Goal: Task Accomplishment & Management: Complete application form

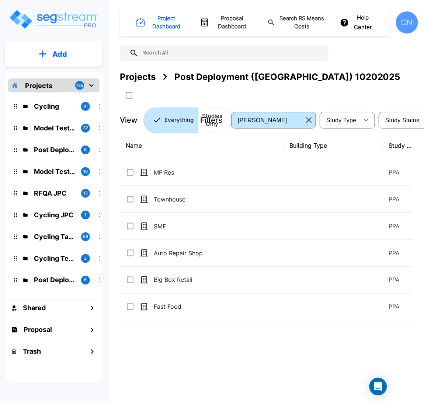
drag, startPoint x: 136, startPoint y: 77, endPoint x: 412, endPoint y: 28, distance: 280.4
click at [136, 77] on div "Projects" at bounding box center [138, 76] width 36 height 13
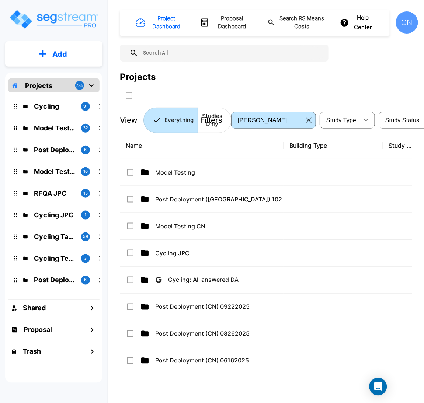
click at [359, 84] on div "Projects" at bounding box center [269, 85] width 298 height 31
click at [364, 69] on div "Project Dashboard Proposal Dashboard Search RS Means Costs Help Center CN Proje…" at bounding box center [269, 71] width 298 height 123
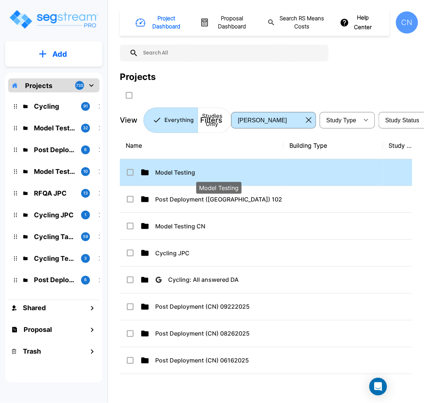
click at [155, 171] on p "Model Testing" at bounding box center [218, 172] width 127 height 9
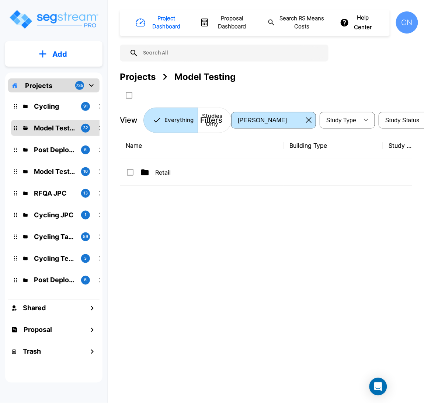
click at [127, 73] on div "Projects" at bounding box center [138, 76] width 36 height 13
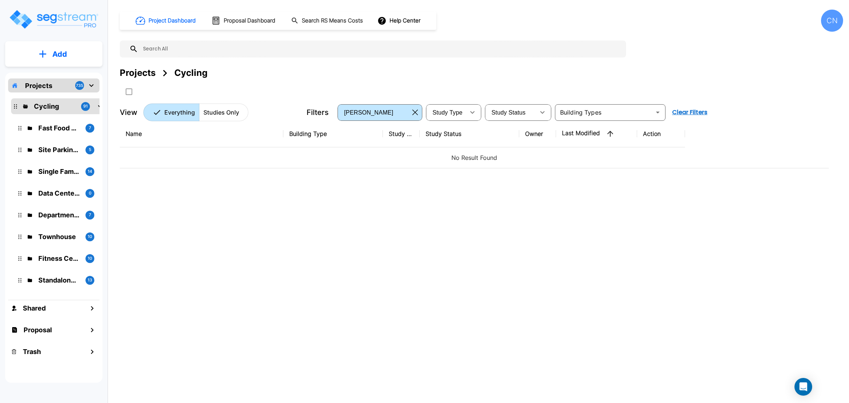
click at [42, 85] on p "Projects" at bounding box center [38, 86] width 27 height 10
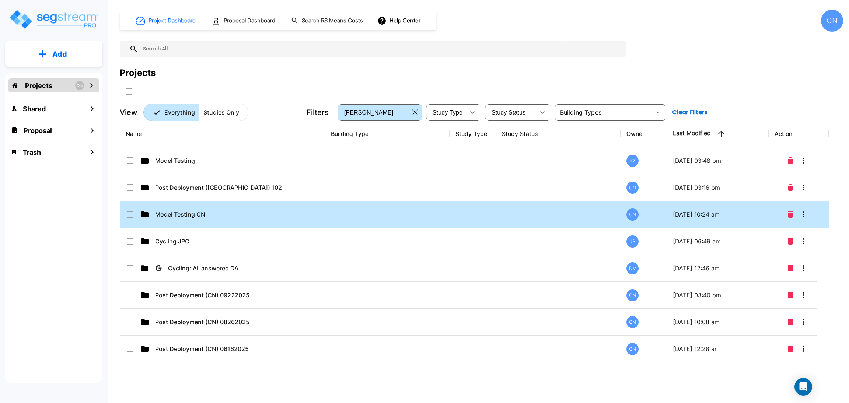
click at [333, 215] on td at bounding box center [387, 214] width 125 height 27
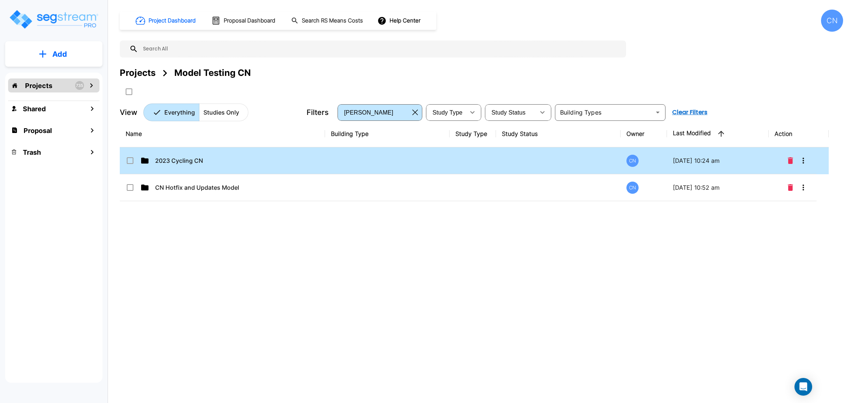
click at [273, 159] on p "2023 Cycling CN" at bounding box center [218, 160] width 127 height 9
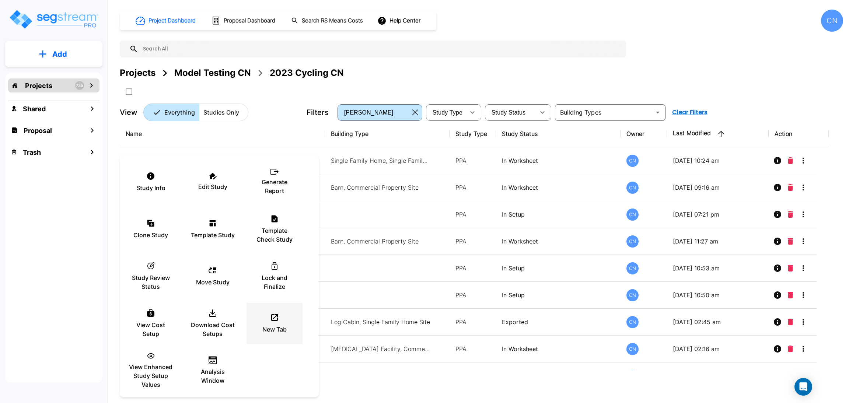
click at [271, 315] on icon at bounding box center [274, 317] width 9 height 9
click at [277, 323] on div "New Tab" at bounding box center [274, 323] width 44 height 37
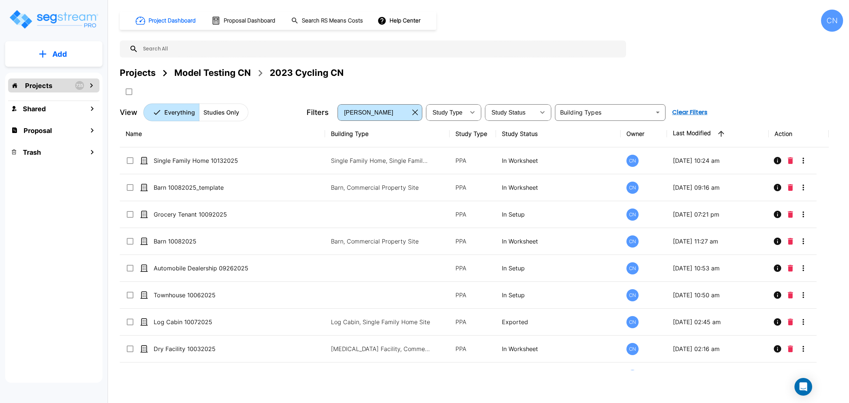
click at [76, 55] on button "Add" at bounding box center [53, 53] width 97 height 21
click at [57, 93] on p "Add Study" at bounding box center [57, 95] width 29 height 9
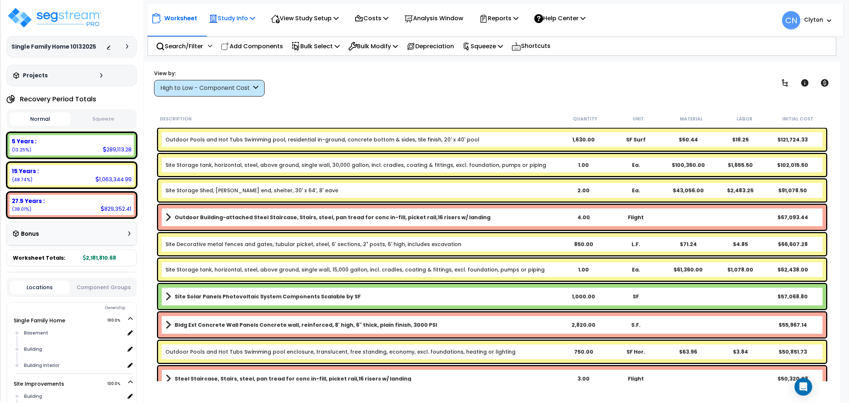
click at [246, 23] on p "Study Info" at bounding box center [232, 18] width 46 height 10
click at [298, 21] on p "View Study Setup" at bounding box center [305, 18] width 68 height 10
click at [296, 52] on link "View Questionnaire" at bounding box center [303, 50] width 73 height 15
click at [518, 21] on p "Reports" at bounding box center [498, 18] width 39 height 10
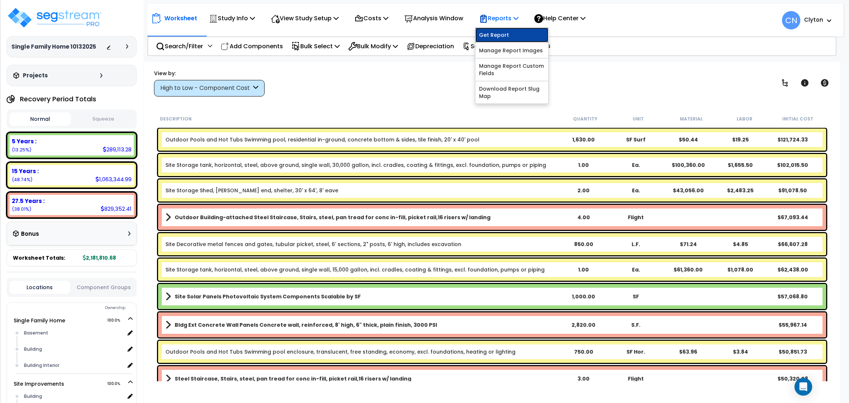
click at [516, 35] on link "Get Report" at bounding box center [511, 35] width 73 height 15
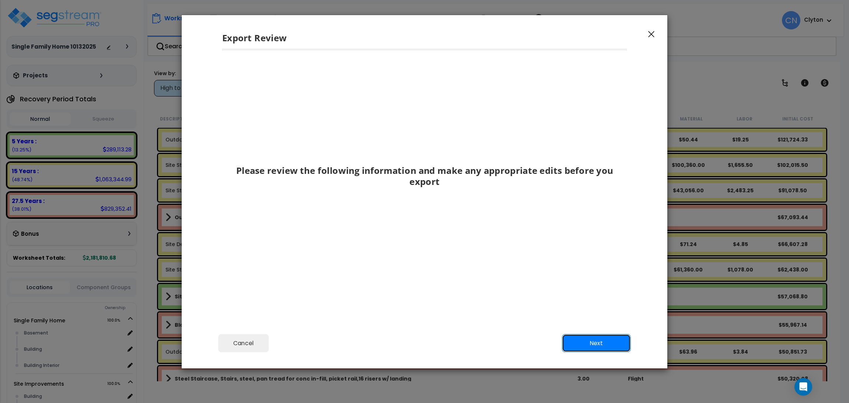
click at [603, 340] on button "Next" at bounding box center [596, 343] width 69 height 18
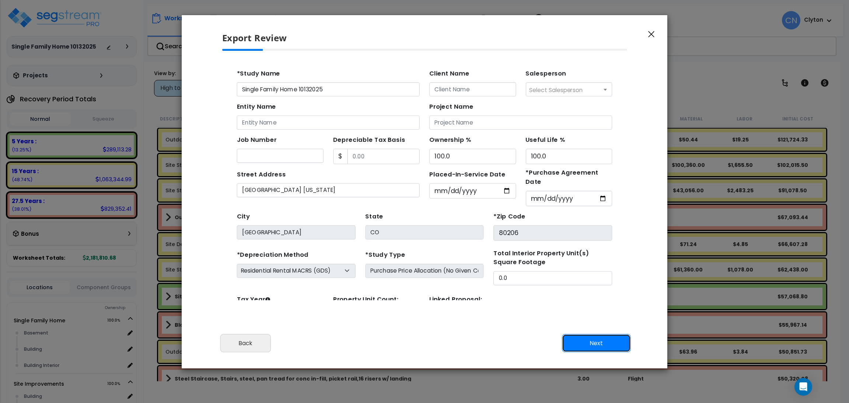
click at [594, 343] on button "Next" at bounding box center [596, 343] width 69 height 18
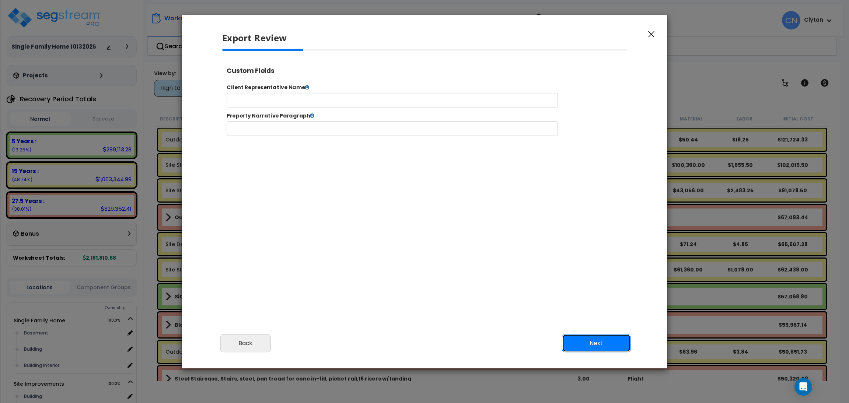
click at [590, 346] on button "Next" at bounding box center [596, 343] width 69 height 18
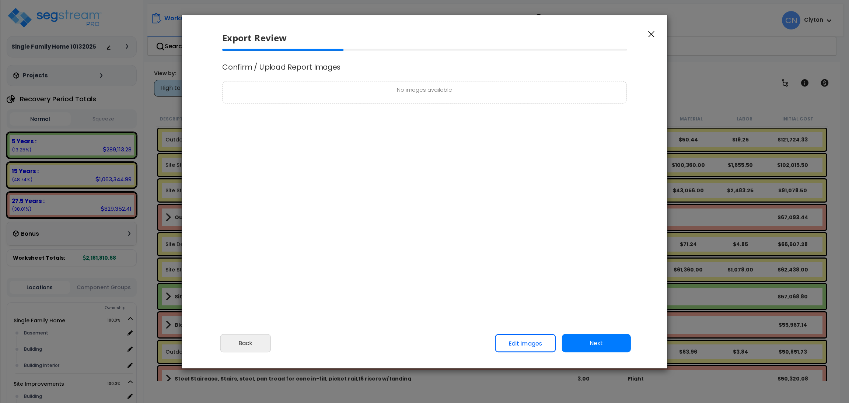
select select "2025"
click at [591, 343] on button "Next" at bounding box center [596, 343] width 69 height 18
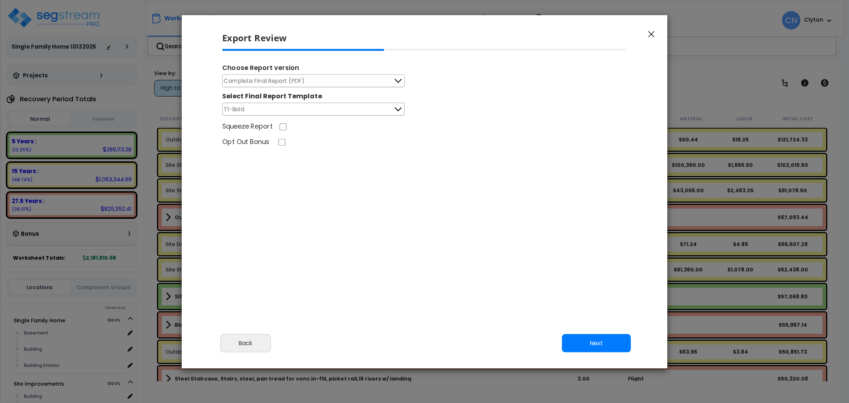
click at [598, 343] on button "Next" at bounding box center [596, 343] width 69 height 18
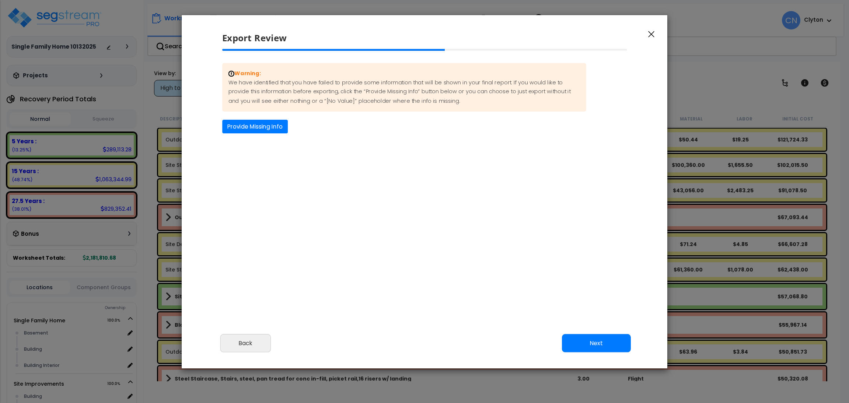
click at [627, 345] on button "Next" at bounding box center [596, 343] width 69 height 18
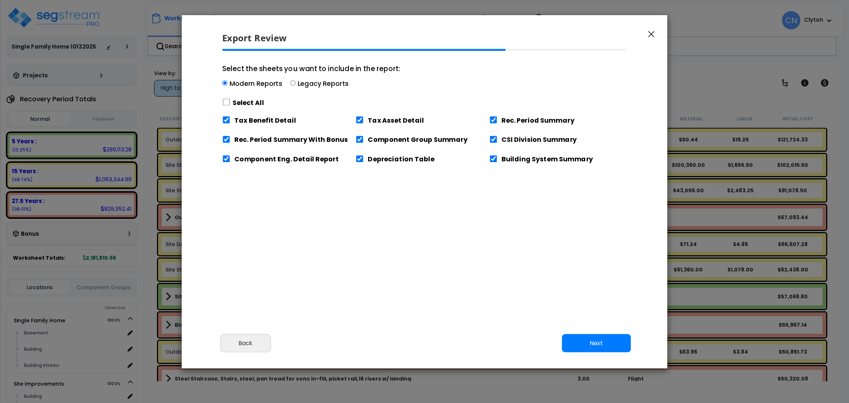
click at [596, 346] on button "Next" at bounding box center [596, 343] width 69 height 18
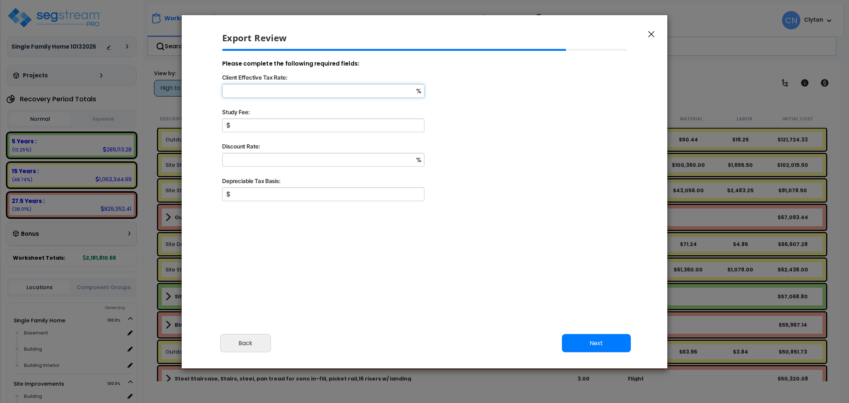
click at [282, 90] on input "Client Effective Tax Rate:" at bounding box center [323, 91] width 202 height 14
type input "2"
type input "2,700,000"
type input "3"
type input "3,000,000"
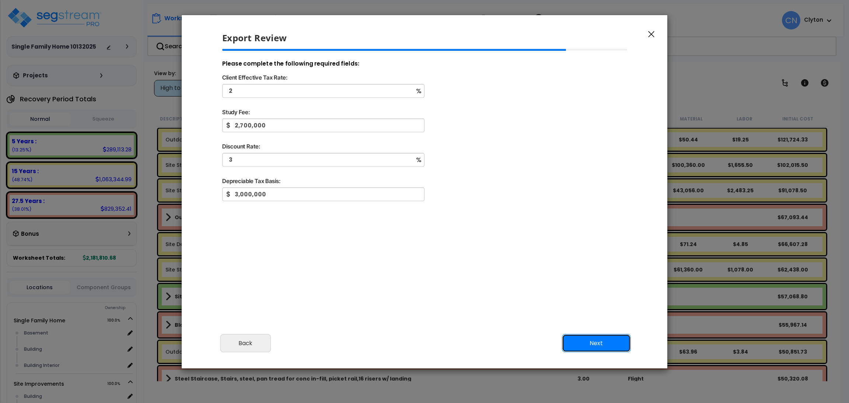
click at [591, 347] on button "Next" at bounding box center [596, 343] width 69 height 18
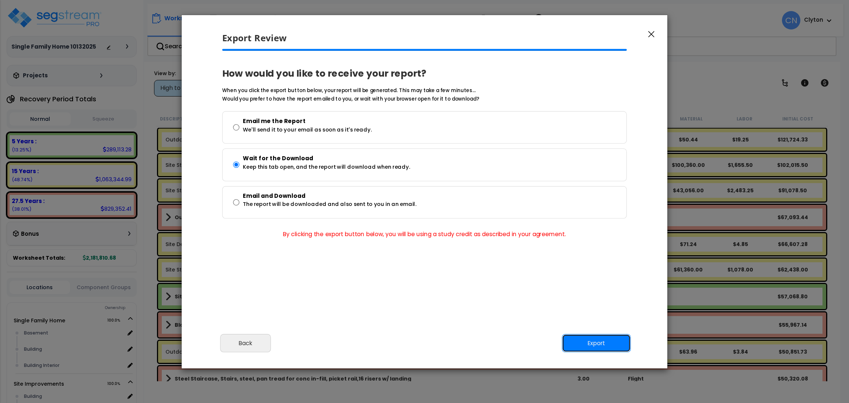
click at [591, 347] on button "Export" at bounding box center [596, 343] width 69 height 18
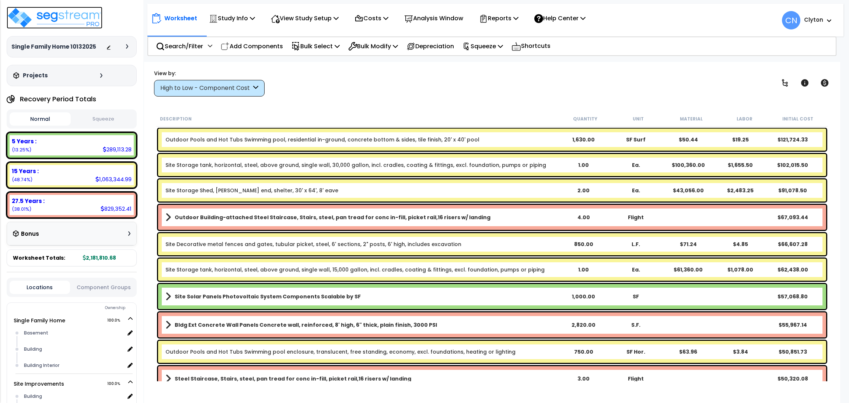
click at [67, 11] on img at bounding box center [55, 18] width 96 height 22
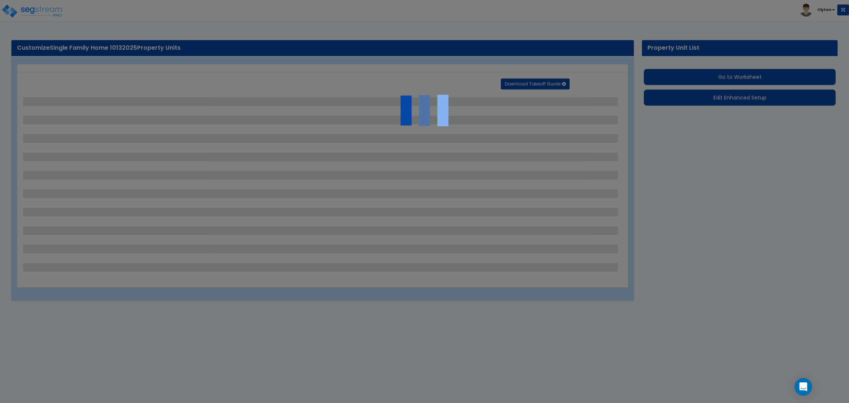
select select "0"
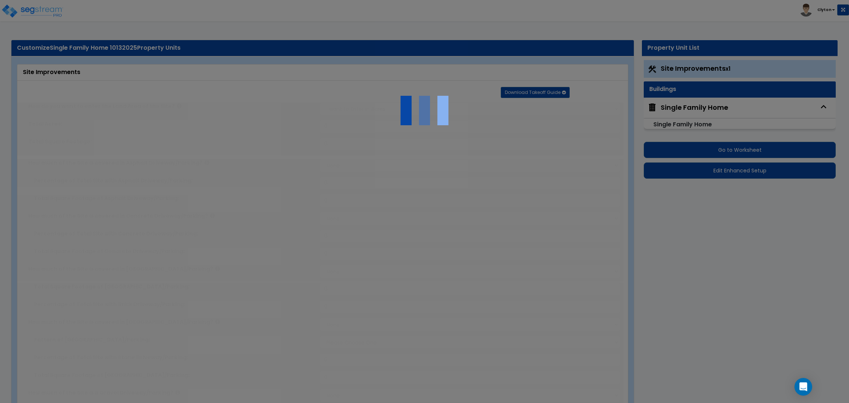
select select "2"
type input "100000"
select select "2"
type input "15000"
select select "2"
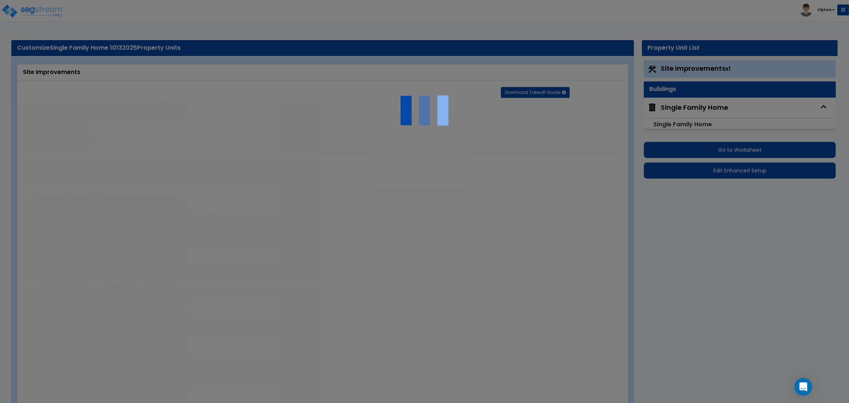
type input "5000"
select select "2"
type input "1200"
select select "2"
select select "1"
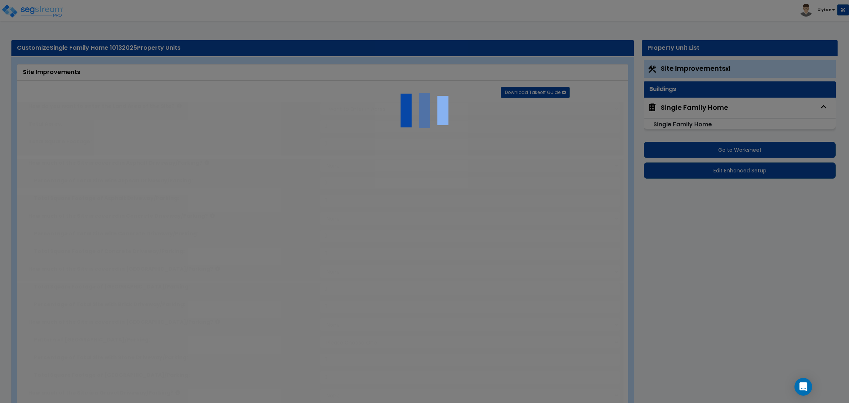
type input "1300"
select select "2"
type input "1000"
radio input "true"
type input "5"
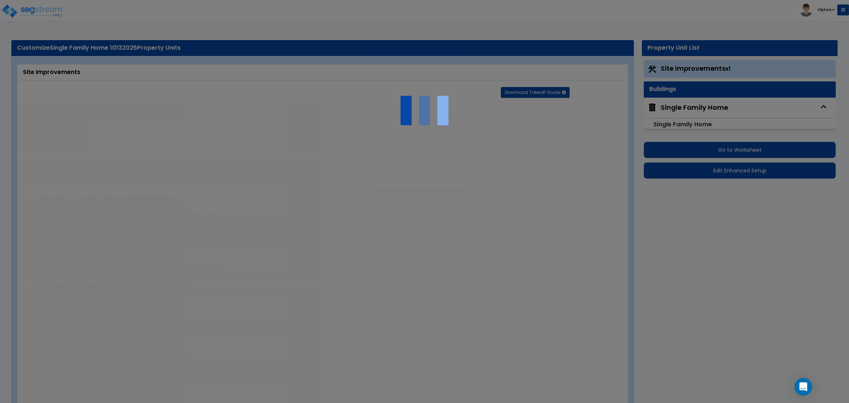
type input "5"
radio input "true"
type input "4"
radio input "true"
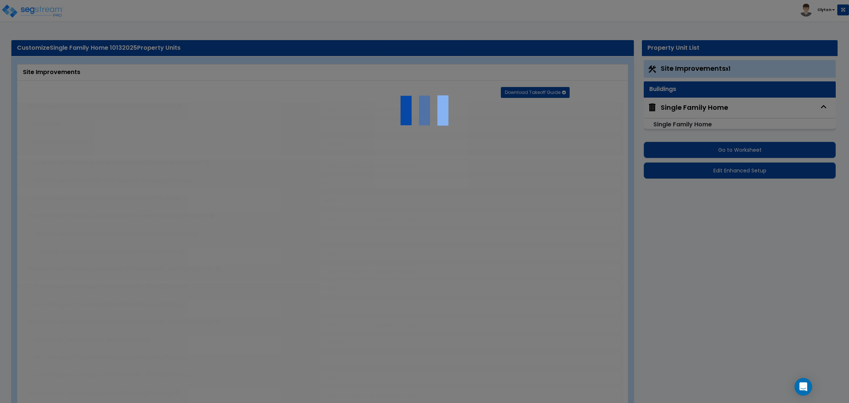
select select "3"
type input "400"
radio input "true"
select select "1"
type input "5"
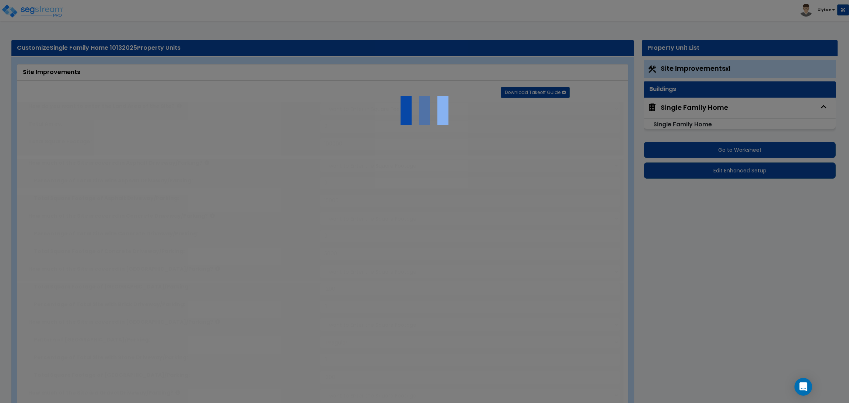
type input "10"
radio input "true"
select select "1"
radio input "true"
type input "6"
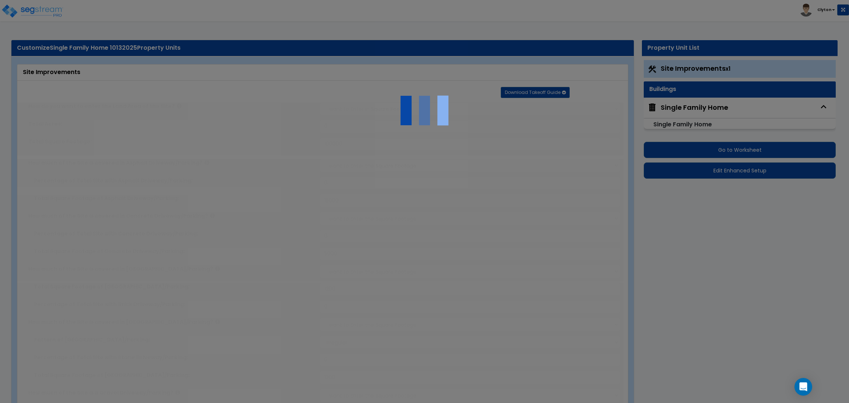
type input "12"
radio input "true"
select select "2"
radio input "true"
select select "2"
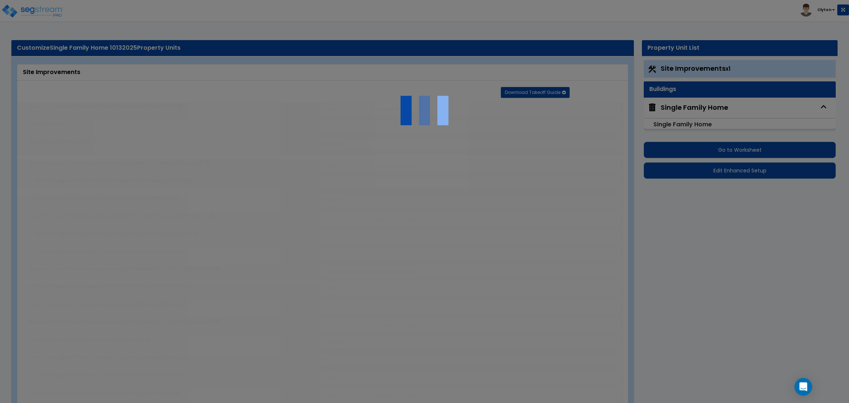
type input "25"
select select "1"
select select "5"
radio input "true"
select select "2"
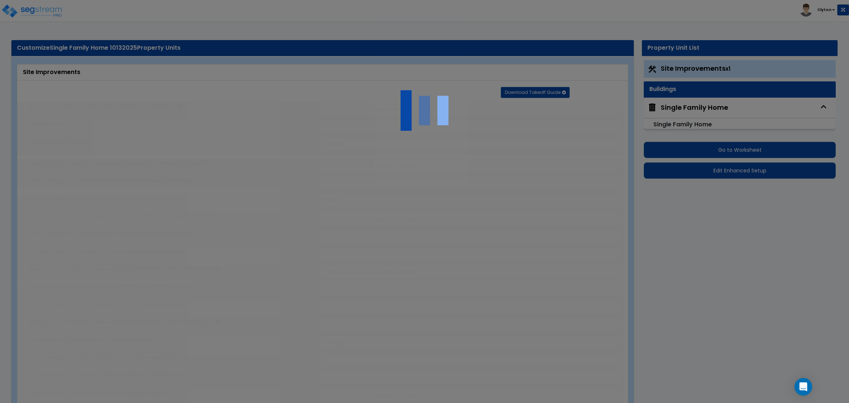
type input "16"
radio input "true"
type input "2"
select select "2"
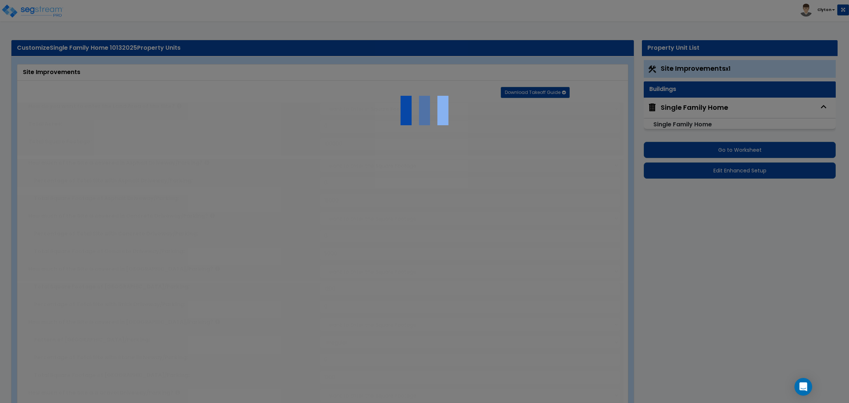
select select "2"
radio input "true"
type input "4"
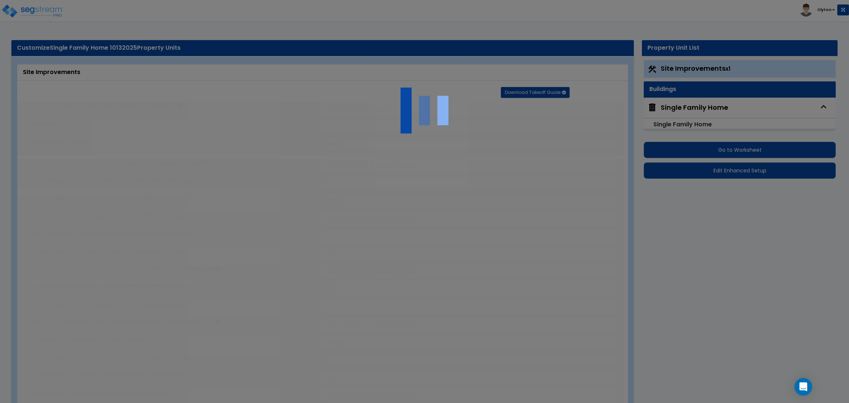
type input "4"
select select "1"
type input "2"
select select "2"
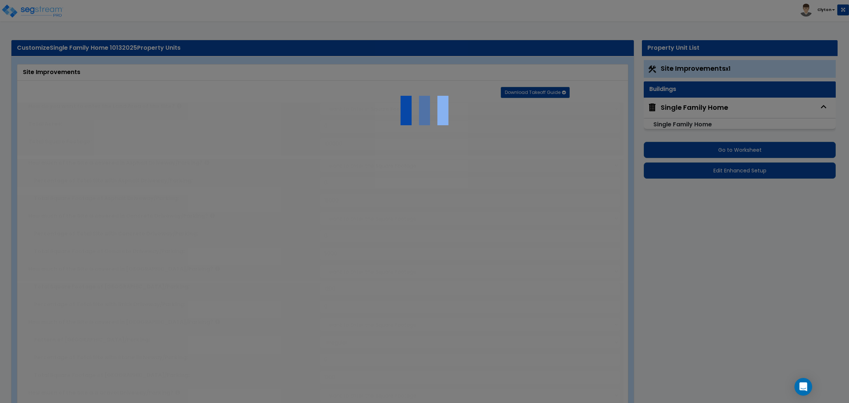
radio input "true"
type input "15"
select select "2"
radio input "true"
select select "2"
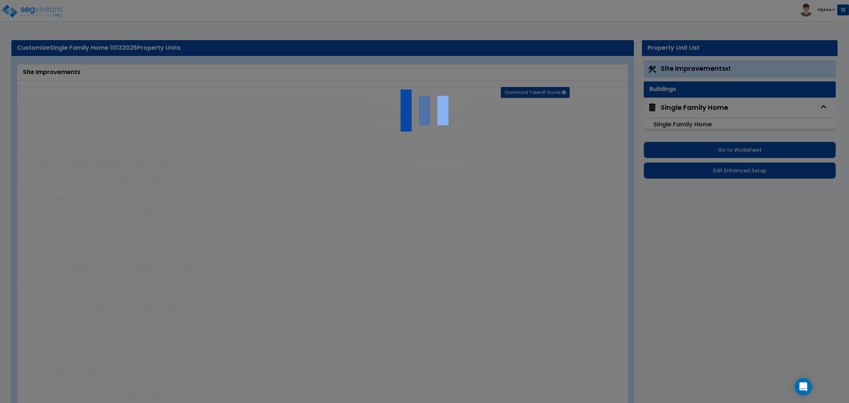
select select "1"
radio input "true"
select select "2"
type input "1400"
radio input "true"
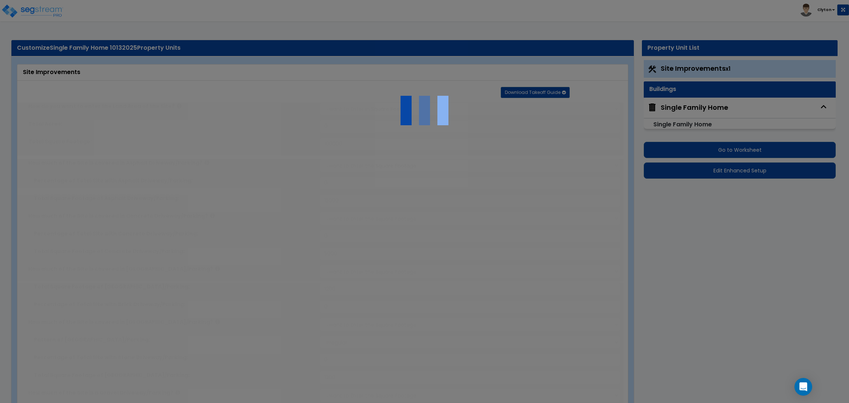
radio input "true"
select select "3"
select select "6"
type input "30"
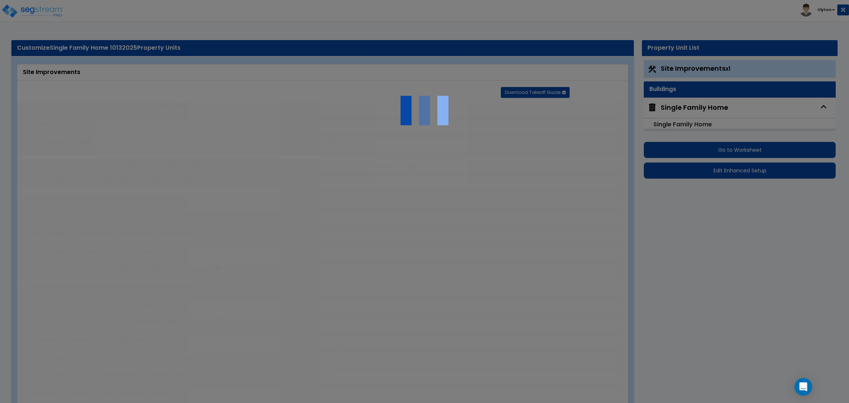
select select "10"
type input "40"
select select "8"
type input "50"
select select "3"
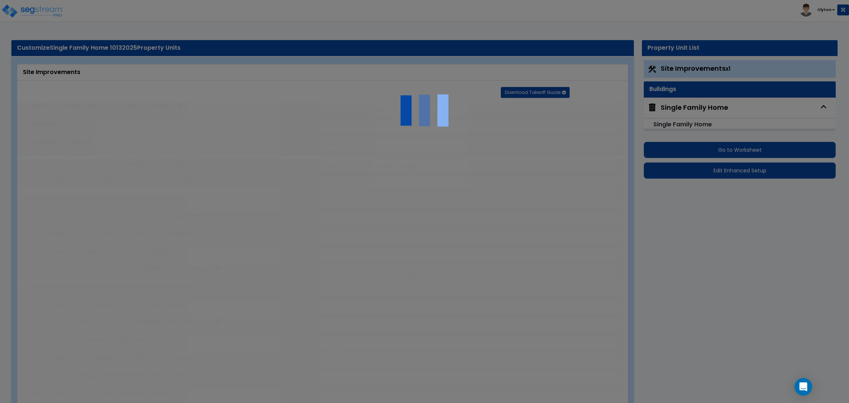
select select "1"
type input "10"
select select "2"
type input "20"
select select "3"
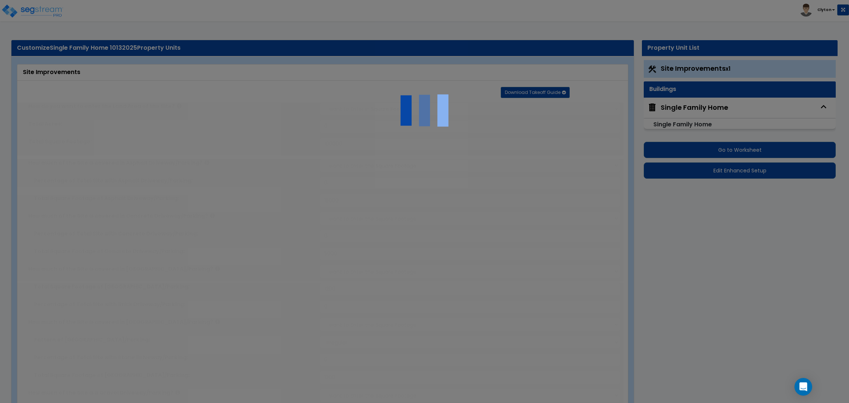
type input "30"
radio input "true"
type input "60"
radio input "true"
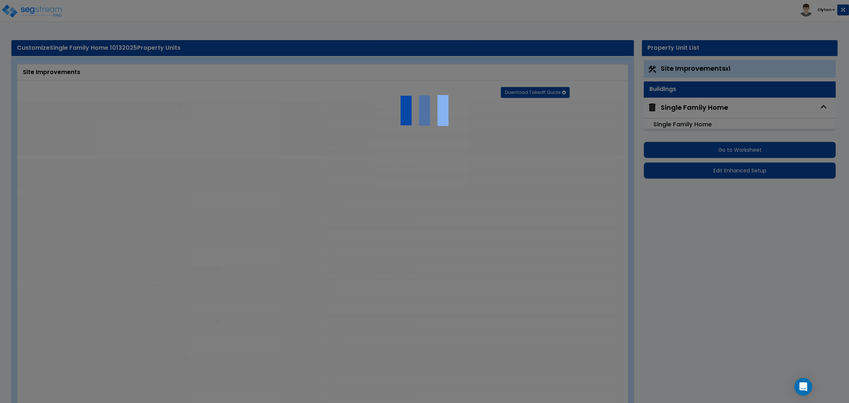
type input "400"
radio input "true"
type input "500"
radio input "true"
type input "600"
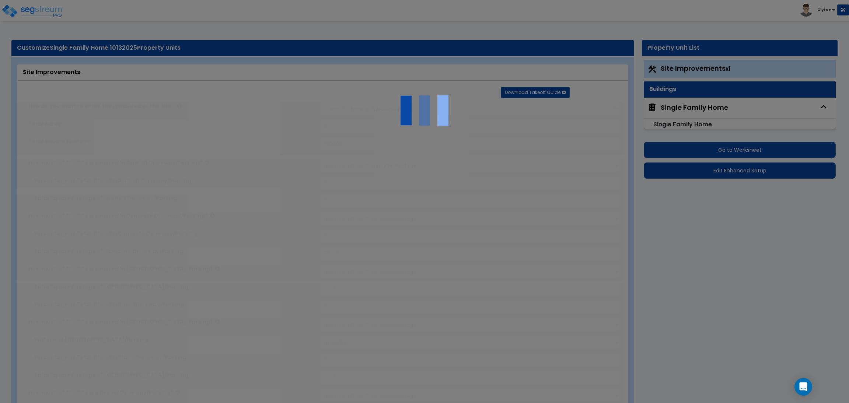
radio input "true"
type input "700"
radio input "true"
type input "800"
radio input "true"
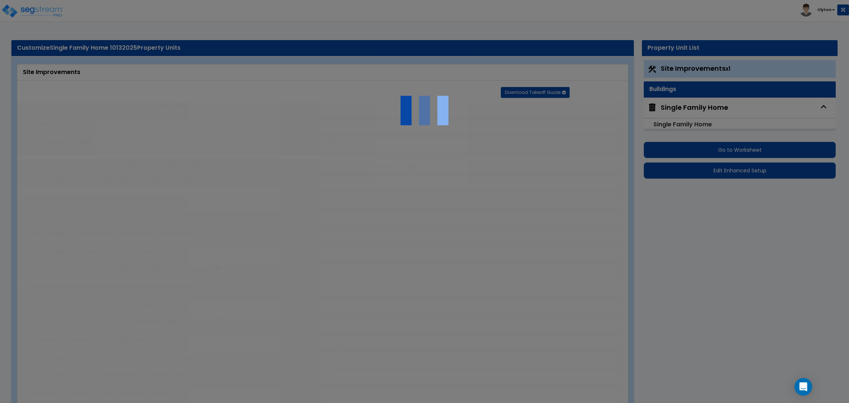
select select "1"
type input "150"
radio input "true"
type input "1200"
type input "750"
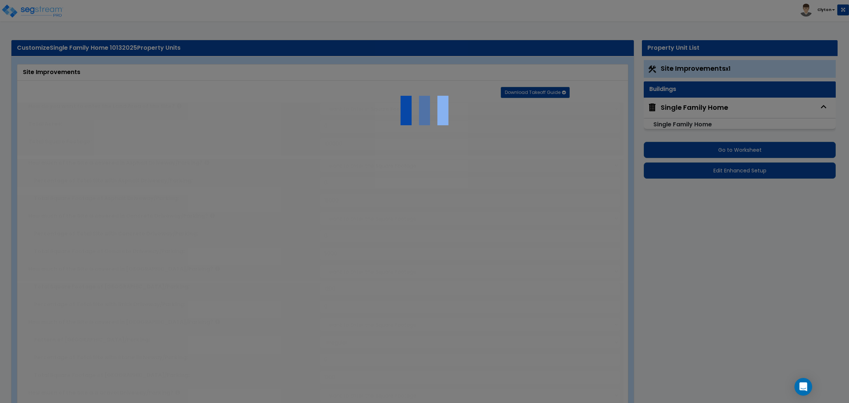
select select "1"
type input "8"
radio input "true"
type input "2"
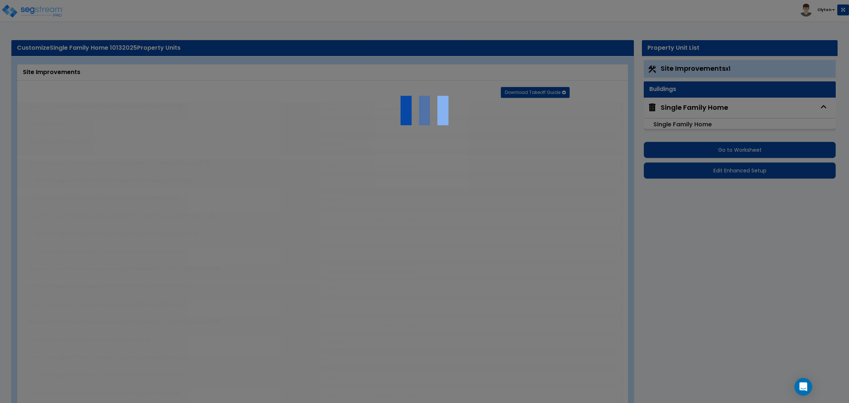
radio input "true"
select select "1"
radio input "true"
select select "1"
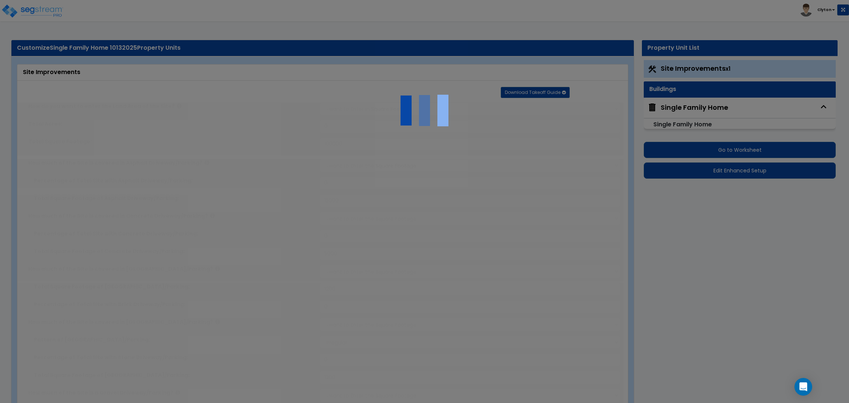
select select "1"
select select "2"
radio input "true"
type input "700"
select select "2"
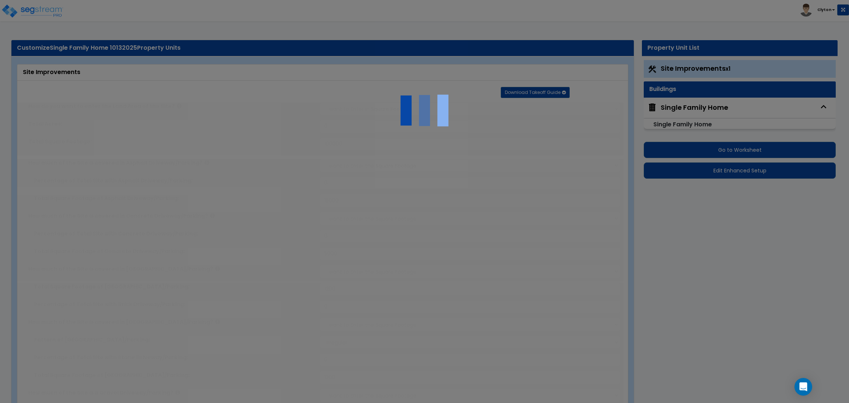
select select "2"
type input "6"
select select "2"
type input "1"
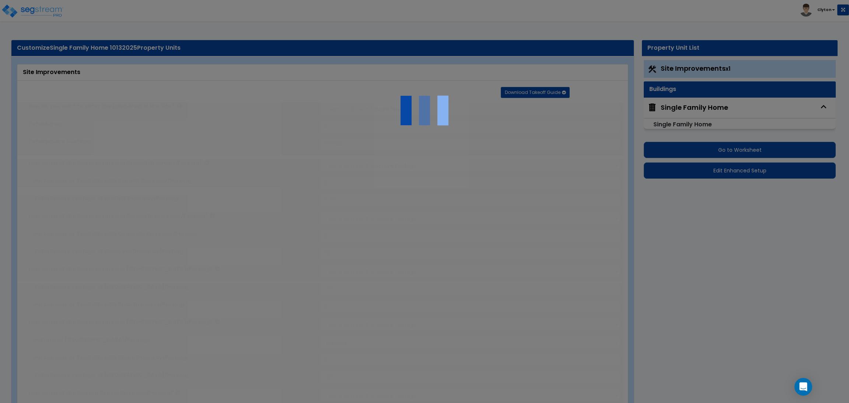
type input "1"
type input "2"
radio input "true"
select select "5"
type input "7"
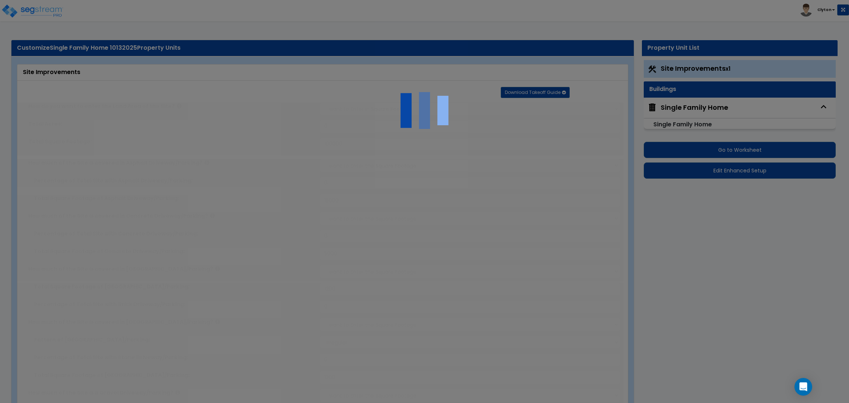
radio input "true"
type input "4"
radio input "true"
type input "2"
radio input "true"
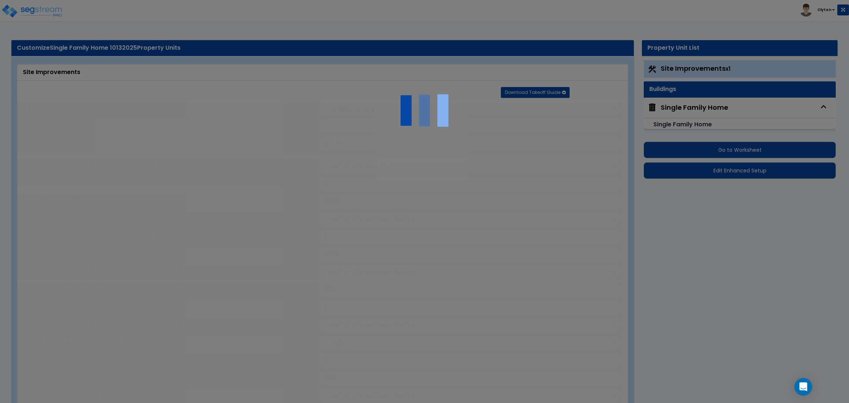
type input "1"
select select "3"
radio input "true"
select select "1"
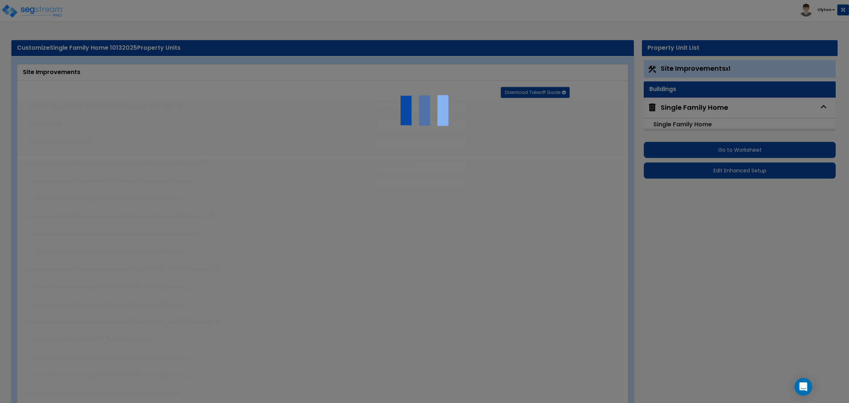
select select "1"
type input "150"
radio input "true"
select select "1"
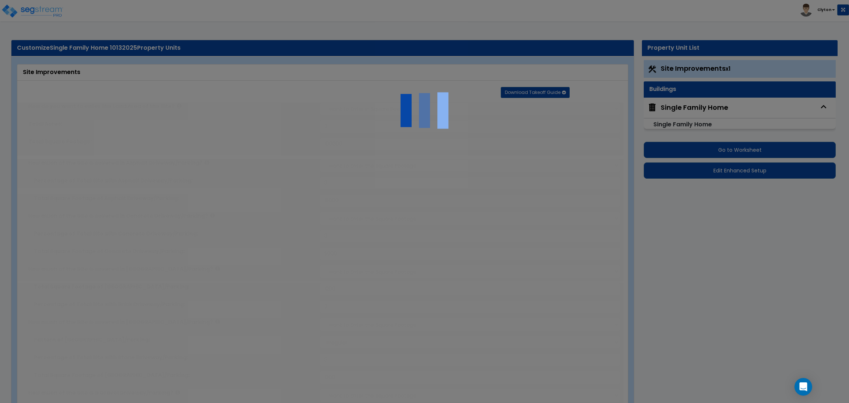
type input "400"
select select "1"
select select "2"
radio input "true"
select select "1"
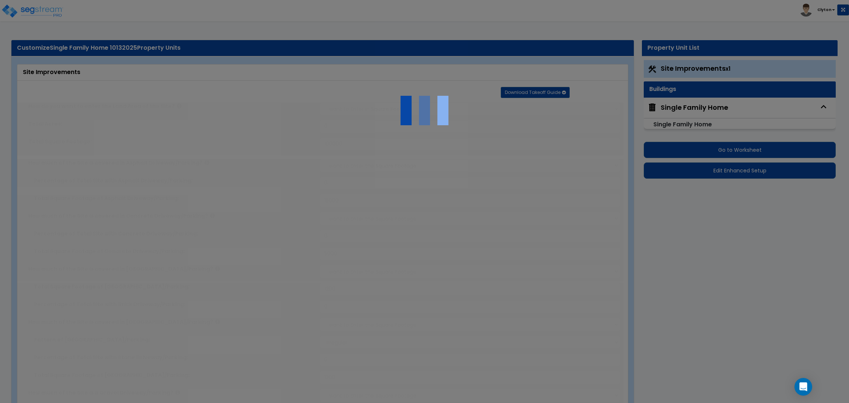
select select "2"
type input "1"
radio input "true"
select select "1"
type input "350"
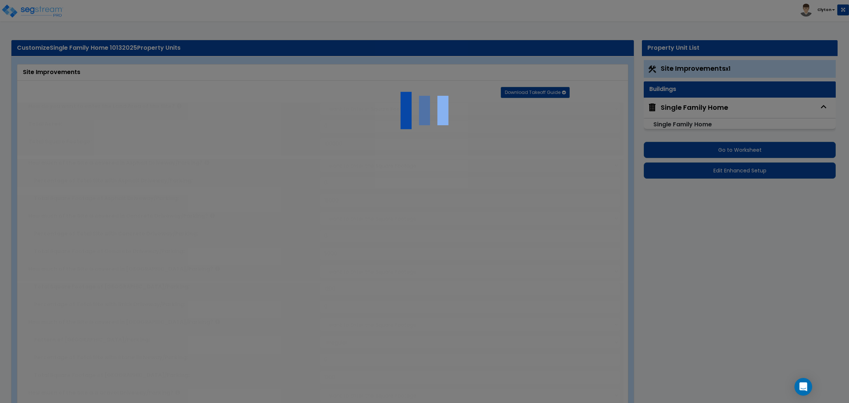
radio input "true"
type input "8"
radio input "true"
select select "1"
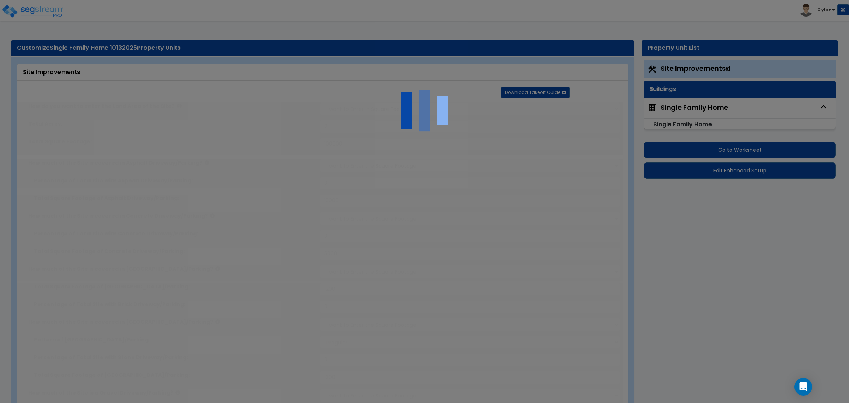
radio input "true"
select select "1"
select select "2"
type input "2"
radio input "true"
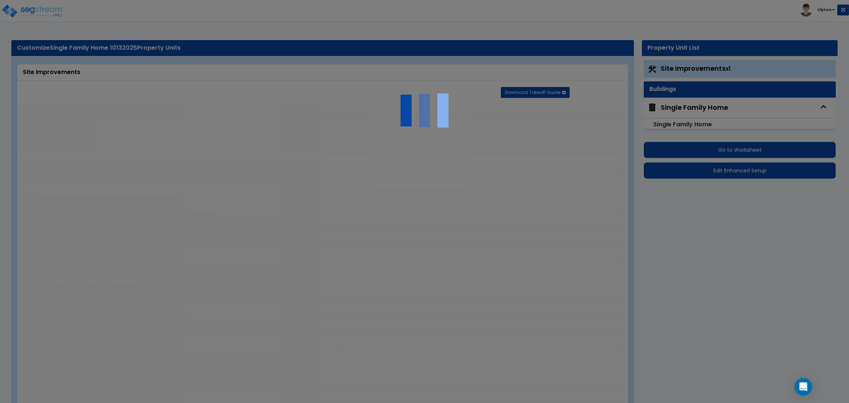
radio input "true"
select select "4"
type input "20"
radio input "true"
type input "20"
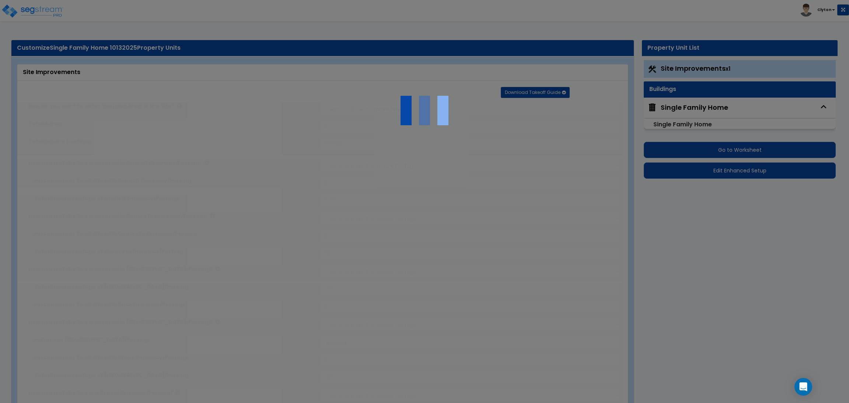
radio input "true"
select select "4"
type input "14"
radio input "true"
type input "850"
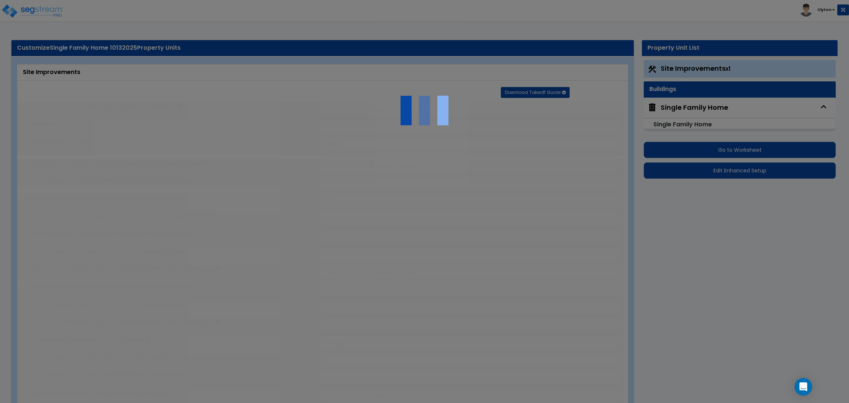
radio input "true"
type input "5"
type input "20"
radio input "true"
type input "5"
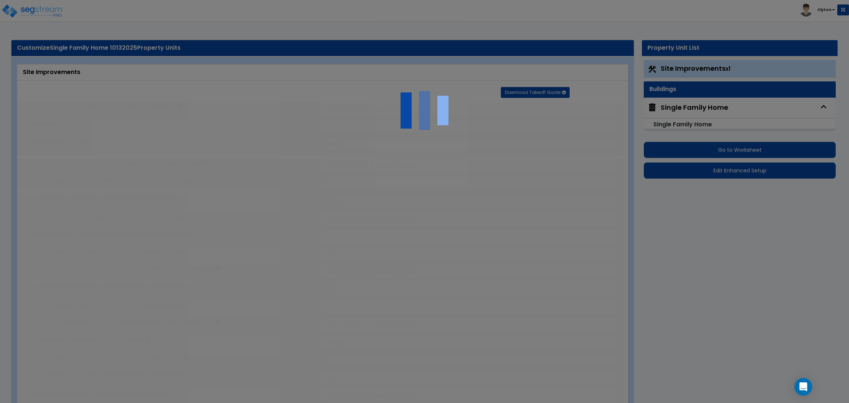
type input "20"
radio input "true"
type input "5"
type input "20"
radio input "true"
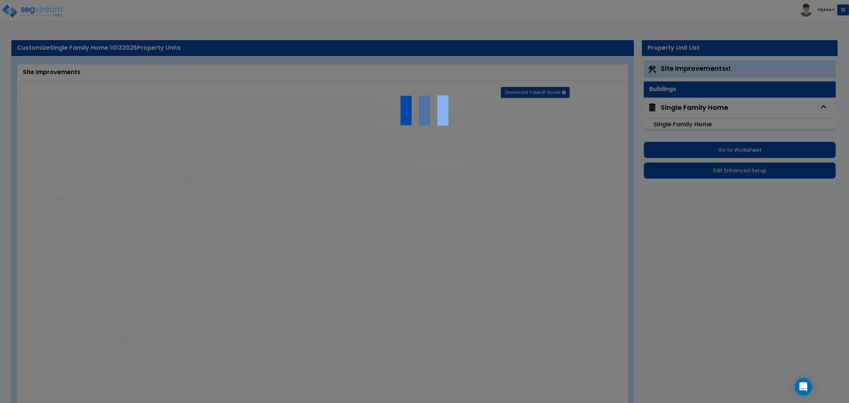
type input "5"
type input "20"
radio input "true"
select select "1"
type input "60"
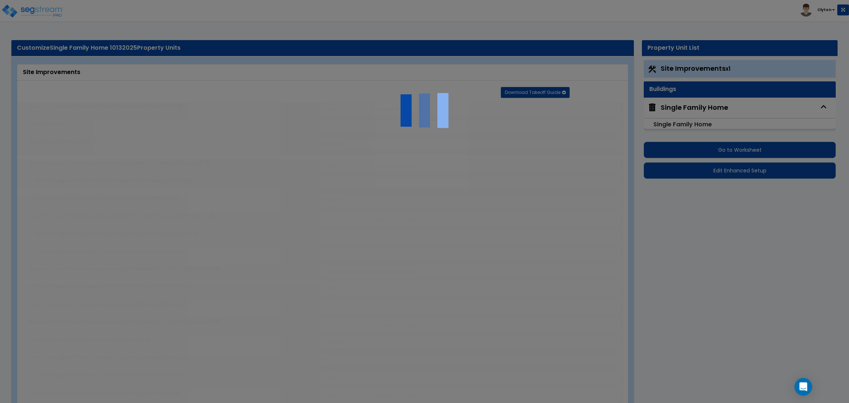
radio input "true"
select select "1"
type input "50"
radio input "true"
select select "1"
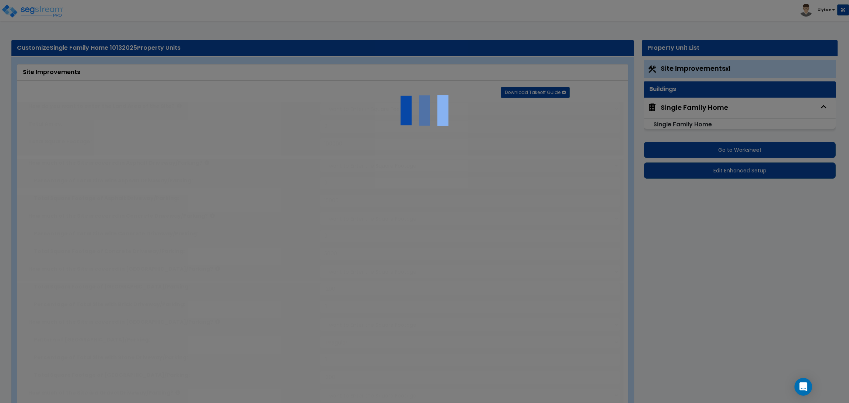
select select "10"
type input "3"
radio input "true"
select select "3"
select select "1"
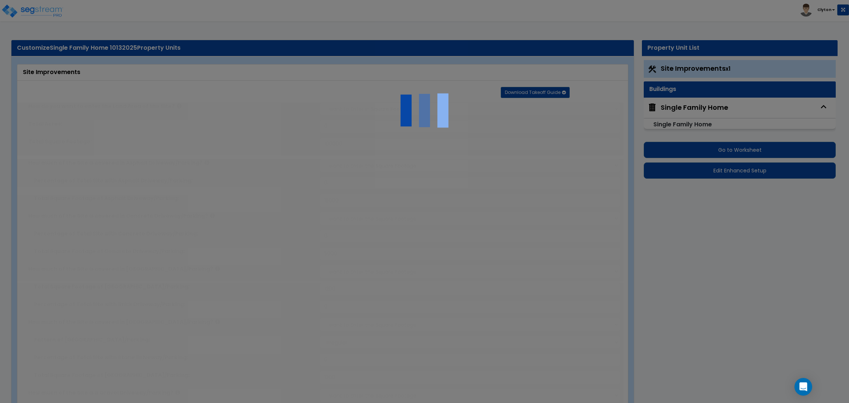
select select "1"
select select "2"
select select "3"
select select "1"
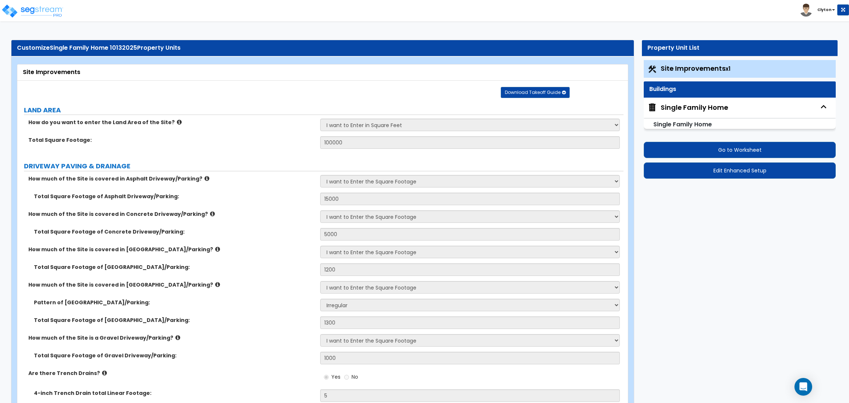
click at [665, 109] on div "Single Family Home" at bounding box center [694, 108] width 67 height 10
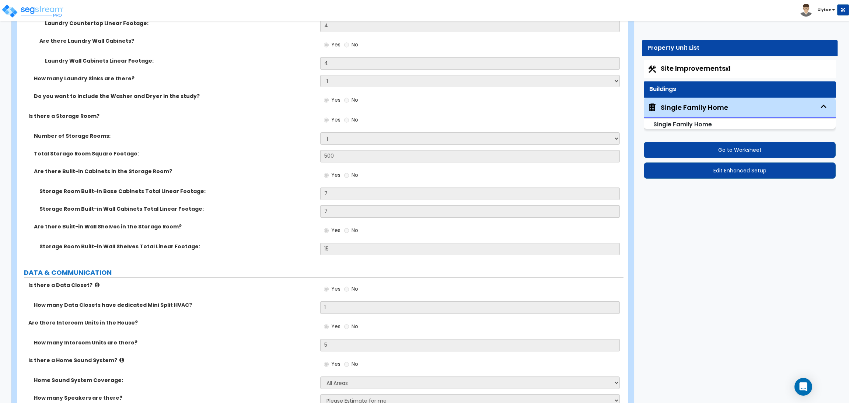
scroll to position [5106, 0]
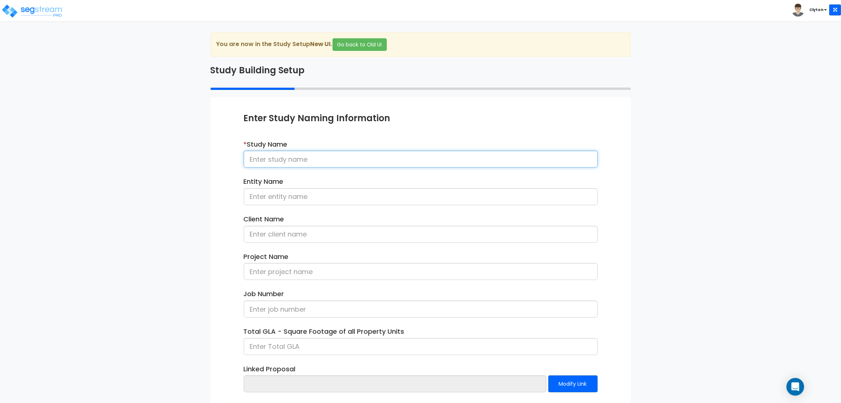
click at [324, 158] on input at bounding box center [421, 159] width 354 height 17
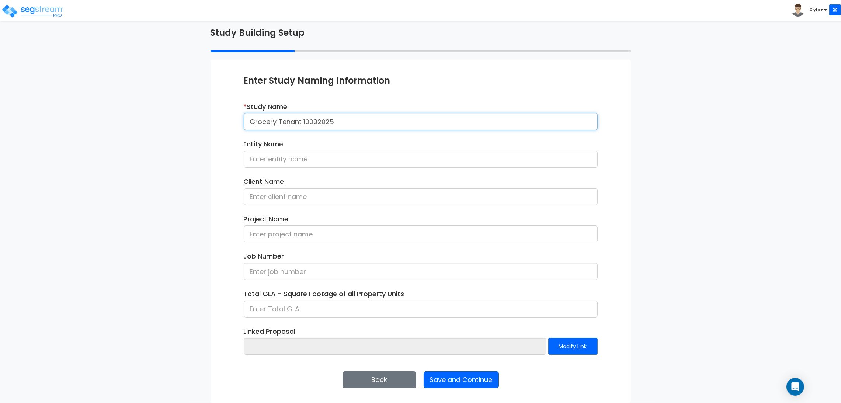
type input "Grocery Tenant 10092025"
click at [479, 379] on button "Save and Continue" at bounding box center [460, 379] width 75 height 17
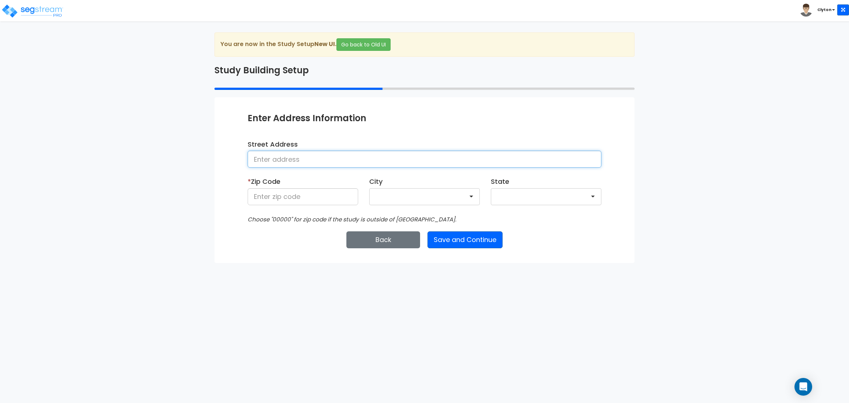
click at [487, 159] on input at bounding box center [425, 159] width 354 height 17
type input "Denver"
type input "80206"
click at [462, 237] on button "Save and Continue" at bounding box center [464, 239] width 75 height 17
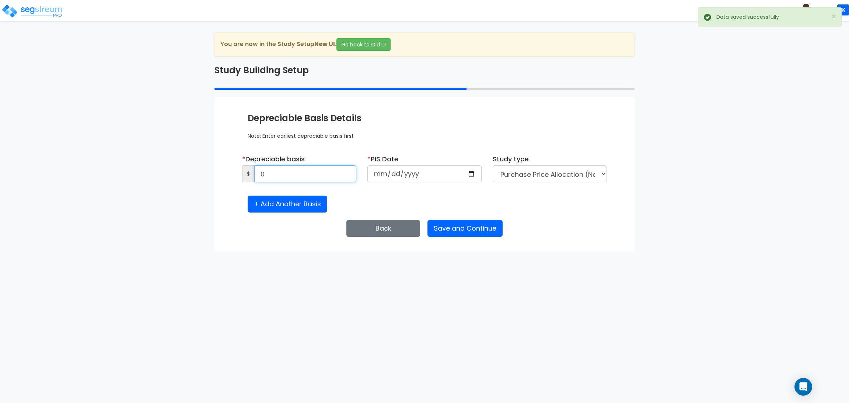
click at [325, 173] on input "0" at bounding box center [305, 173] width 102 height 17
type input "1,500,000"
click at [474, 175] on input "date" at bounding box center [424, 173] width 114 height 17
type input "2025-10-14"
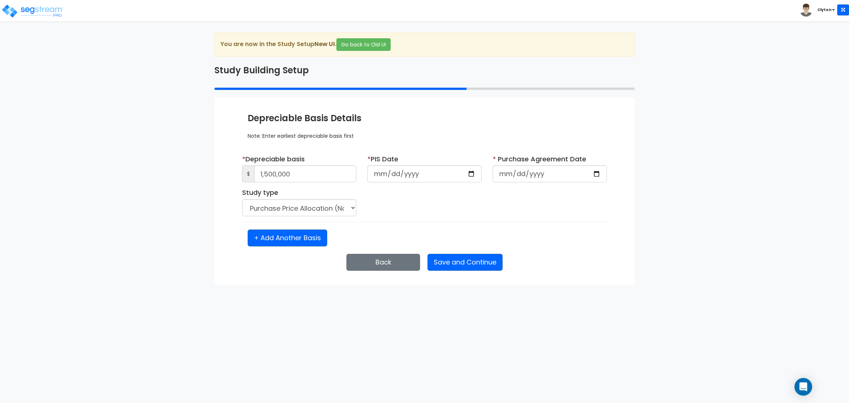
click at [518, 199] on div "* Depreciable basis $ 1,500,000 * PIS Date 2025-10-14 * Purchase Agreement Date…" at bounding box center [425, 187] width 376 height 67
click at [592, 177] on input "date" at bounding box center [550, 173] width 114 height 17
type input "2025-10-14"
click at [580, 214] on div "* Depreciable basis $ 1,500,000 * PIS Date 2025-10-14 * Purchase Agreement Date…" at bounding box center [425, 187] width 376 height 67
click at [455, 263] on button "Save and Continue" at bounding box center [464, 262] width 75 height 17
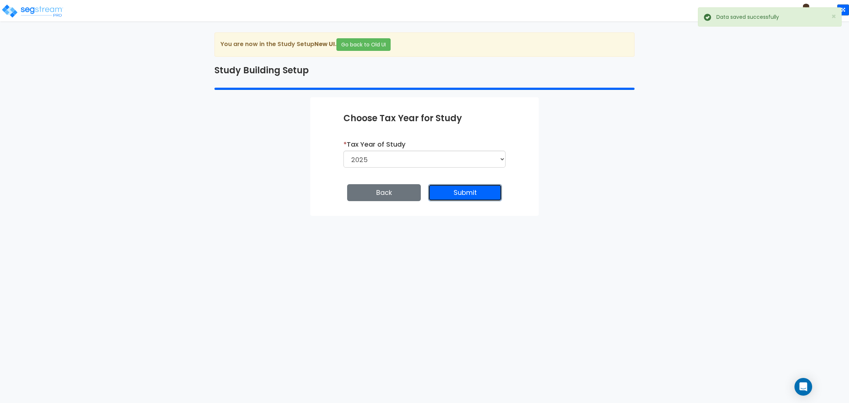
click at [482, 199] on button "Submit" at bounding box center [465, 192] width 74 height 17
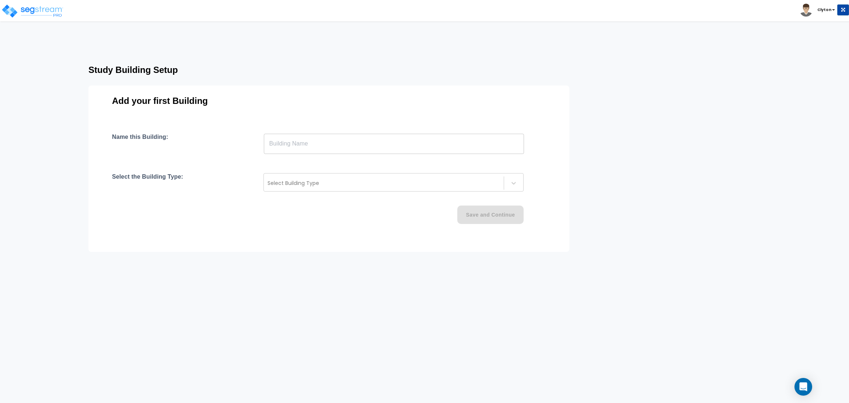
click at [350, 142] on input "text" at bounding box center [394, 143] width 260 height 21
type input "G"
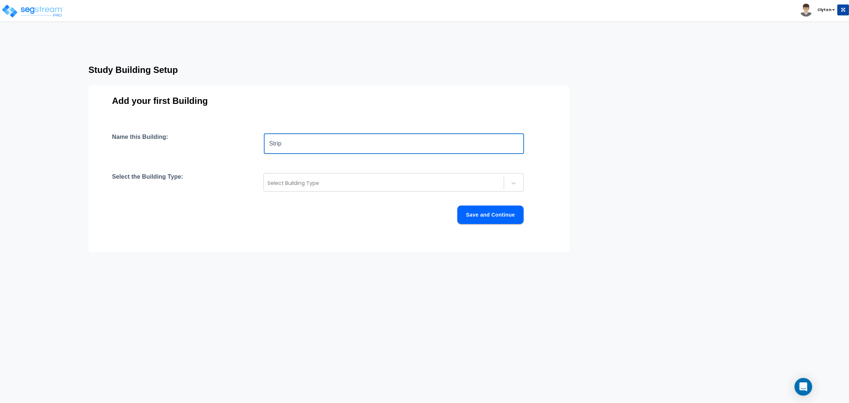
type input "Strip"
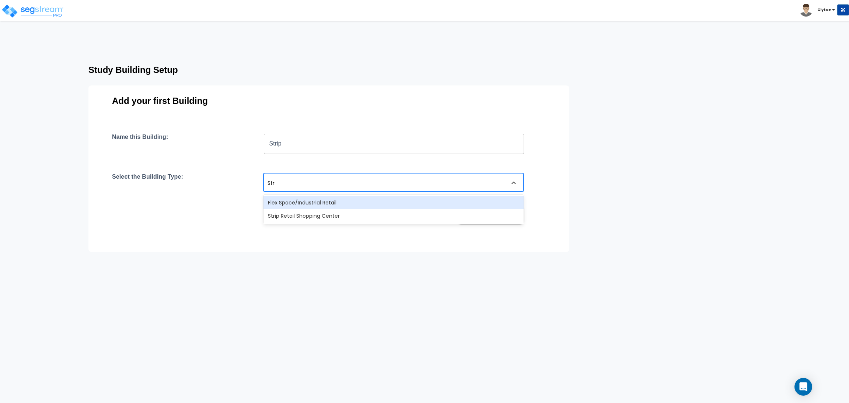
type input "Stri"
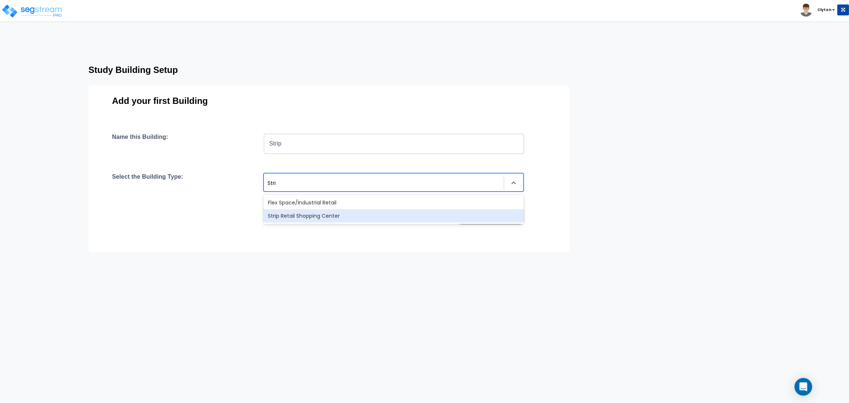
click at [333, 213] on div "Strip Retail Shopping Center" at bounding box center [393, 215] width 260 height 13
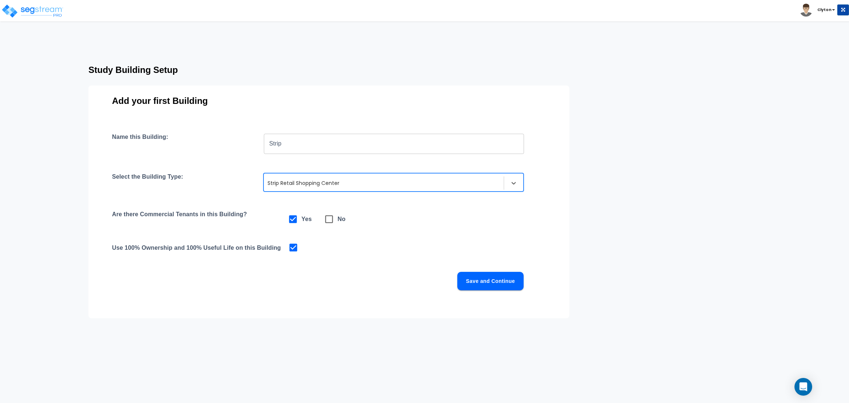
click at [486, 289] on button "Save and Continue" at bounding box center [490, 281] width 66 height 18
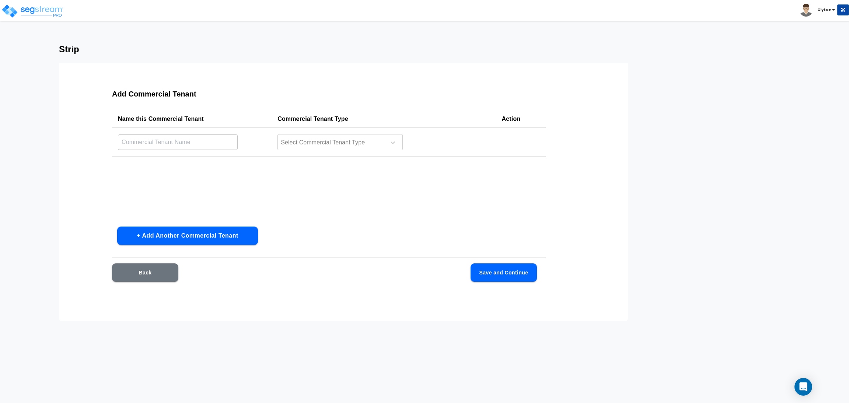
click at [216, 144] on input "text" at bounding box center [178, 142] width 120 height 16
type input "Grocery T"
click at [297, 138] on div at bounding box center [330, 143] width 101 height 10
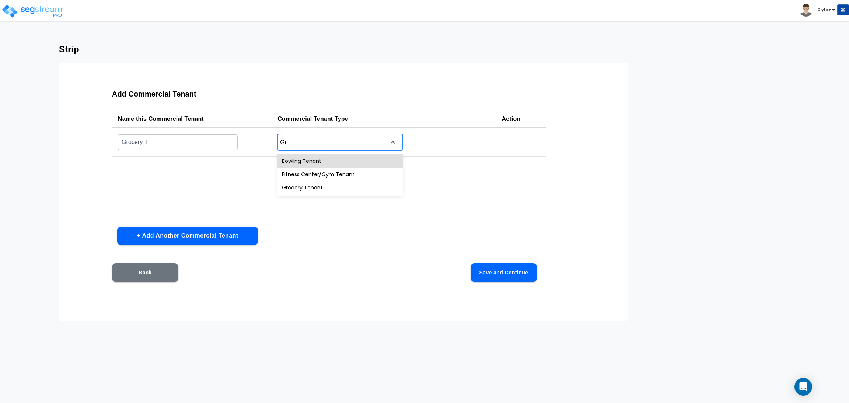
type input "Gro"
click at [310, 158] on div "Grocery Tenant" at bounding box center [339, 160] width 125 height 13
click at [508, 279] on button "Save and Continue" at bounding box center [504, 272] width 66 height 18
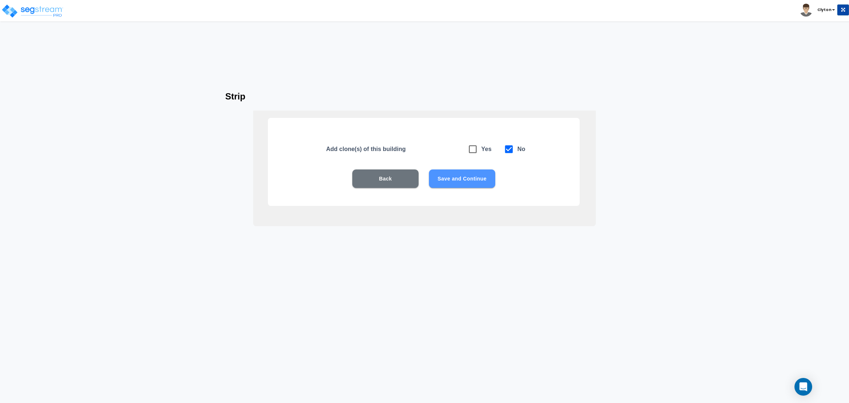
click at [472, 185] on button "Save and Continue" at bounding box center [462, 179] width 66 height 18
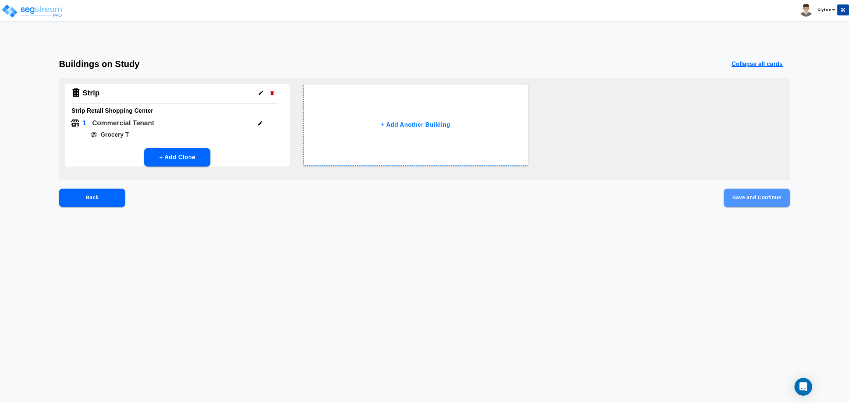
click at [750, 194] on button "Save and Continue" at bounding box center [757, 198] width 66 height 18
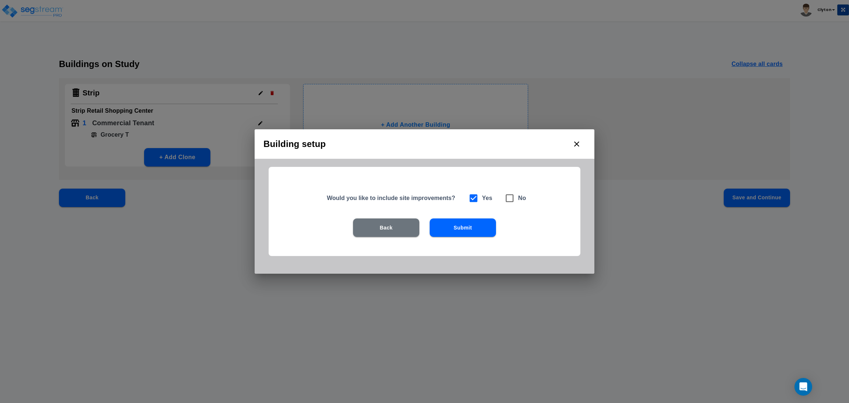
click at [513, 201] on icon at bounding box center [510, 199] width 8 height 8
checkbox input "false"
checkbox input "true"
click at [462, 227] on button "Submit" at bounding box center [463, 228] width 66 height 18
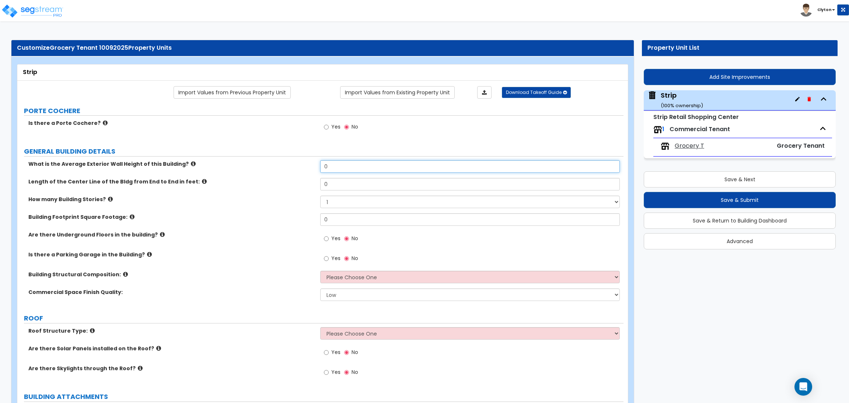
drag, startPoint x: 343, startPoint y: 164, endPoint x: 283, endPoint y: 167, distance: 60.9
click at [283, 167] on div "What is the Average Exterior Wall Height of this Building? 0" at bounding box center [320, 169] width 606 height 18
type input "25"
type input "100"
type input "5,000"
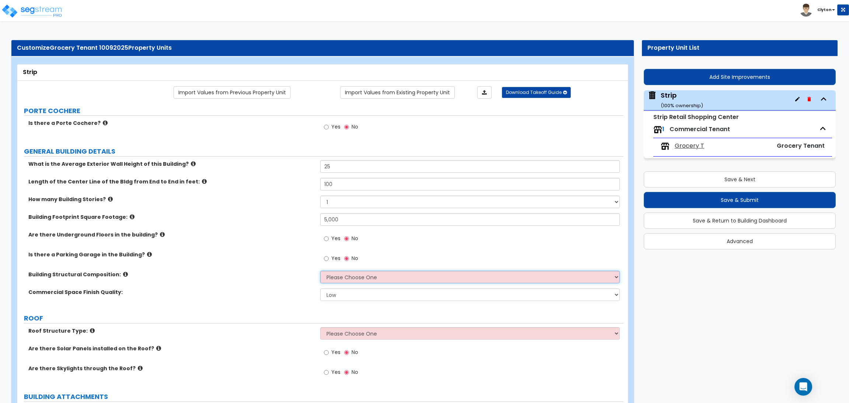
click at [348, 280] on select "Please Choose One Tilt-up Wall Construction Reinforced Concrete Structural Stee…" at bounding box center [469, 277] width 299 height 13
select select "8"
click at [320, 271] on select "Please Choose One Tilt-up Wall Construction Reinforced Concrete Structural Stee…" at bounding box center [469, 277] width 299 height 13
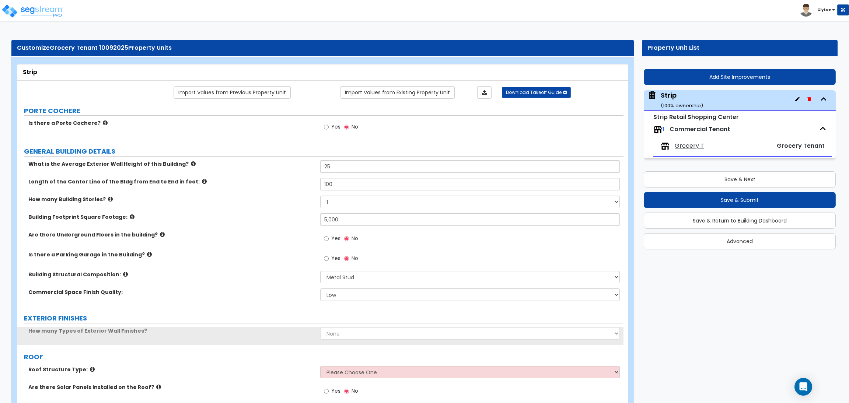
click at [280, 305] on div "Commercial Space Finish Quality: Low Average High" at bounding box center [320, 298] width 606 height 18
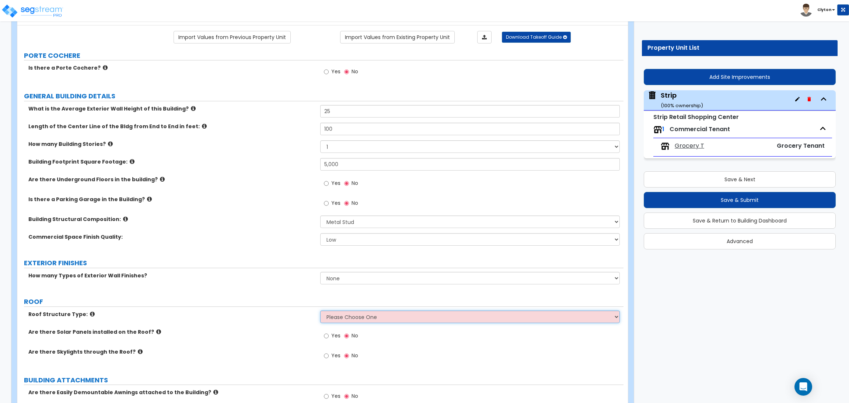
click at [332, 316] on select "Please Choose One Gable Roof Flat Roof Hybrid Gable & Flat Roof" at bounding box center [469, 317] width 299 height 13
select select "1"
click at [320, 311] on select "Please Choose One Gable Roof Flat Roof Hybrid Gable & Flat Roof" at bounding box center [469, 317] width 299 height 13
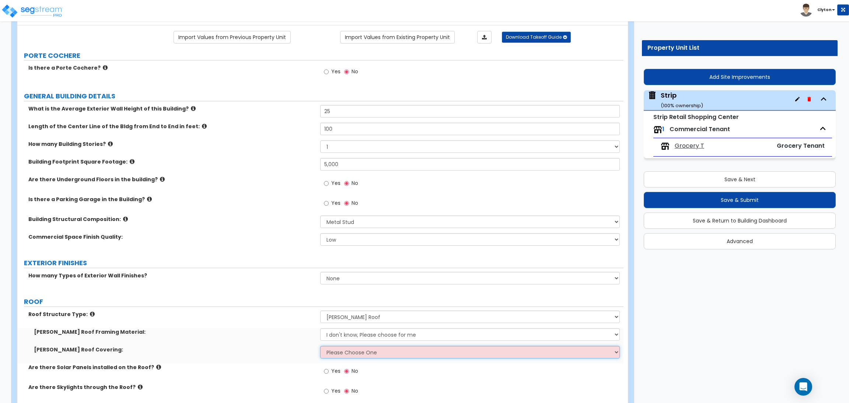
click at [340, 355] on select "Please Choose One Asphalt Shingle Clay Tile Wood Shingle Metal Shingle Standing…" at bounding box center [469, 352] width 299 height 13
select select "4"
click at [320, 346] on select "Please Choose One Asphalt Shingle Clay Tile Wood Shingle Metal Shingle Standing…" at bounding box center [469, 352] width 299 height 13
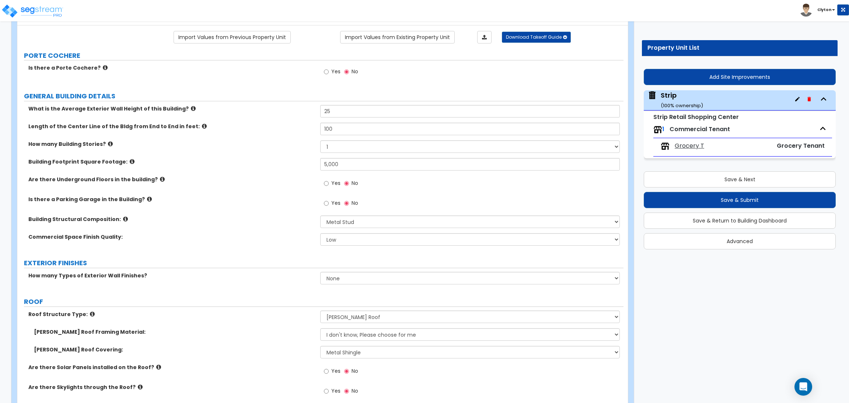
click at [272, 318] on label "Roof Structure Type:" at bounding box center [171, 314] width 286 height 7
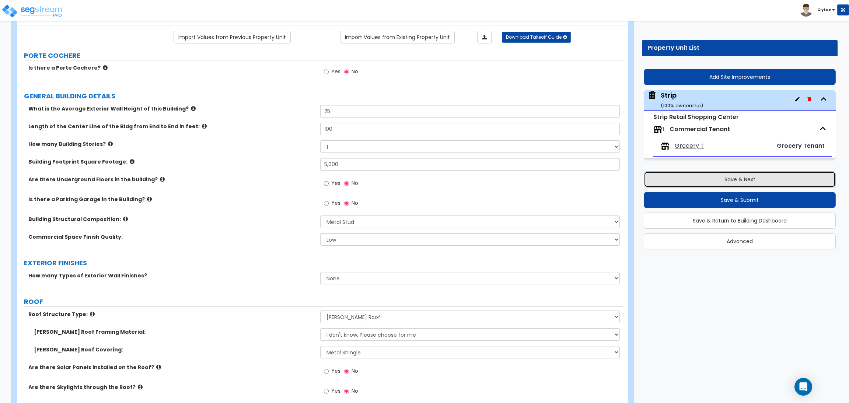
click at [715, 180] on button "Save & Next" at bounding box center [740, 179] width 192 height 16
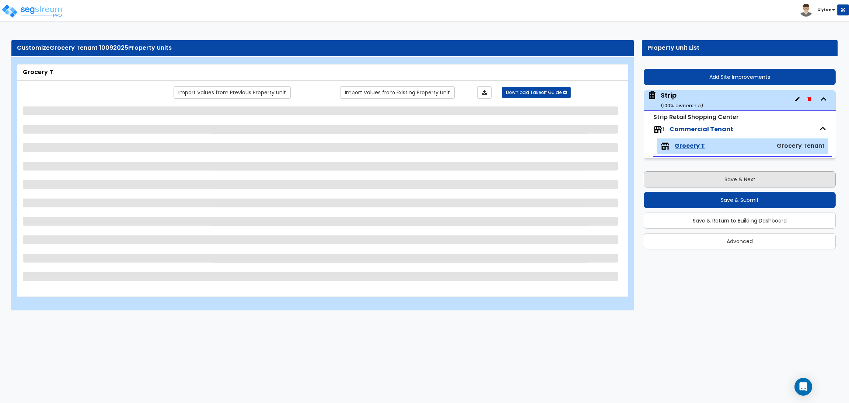
scroll to position [0, 0]
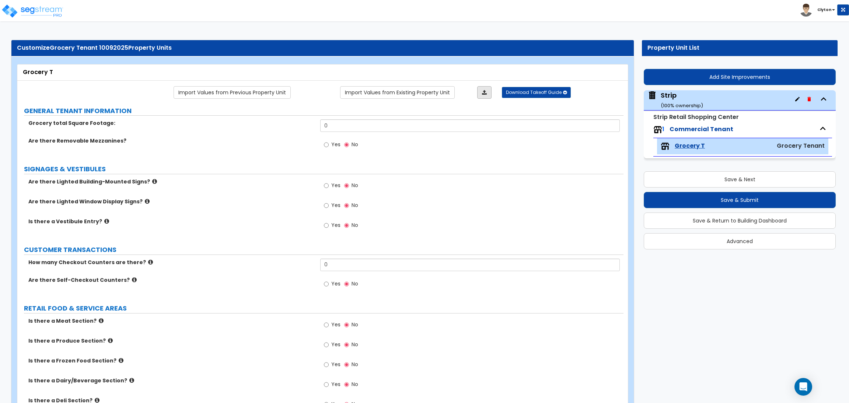
click at [479, 98] on link at bounding box center [484, 92] width 14 height 13
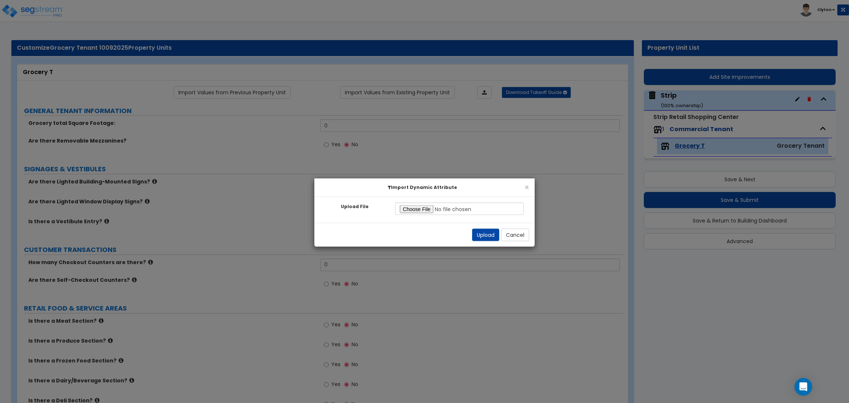
type input "C:\fakepath\SegStream Takeoff Guide - Grocery Tenant 10092025 - Grocery Tenant …"
click at [483, 233] on button "Upload" at bounding box center [485, 235] width 27 height 13
type input "10000"
radio input "true"
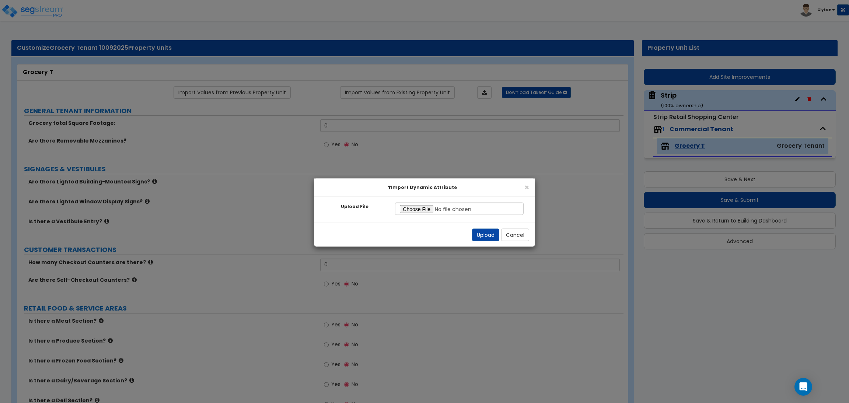
radio input "true"
type input "4"
radio input "true"
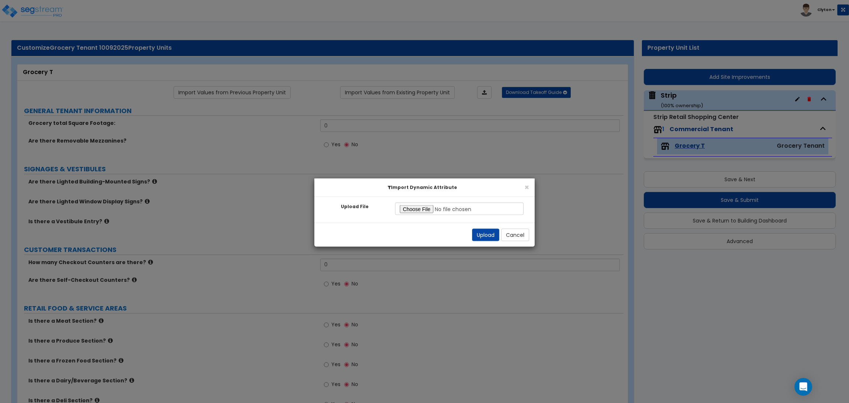
radio input "true"
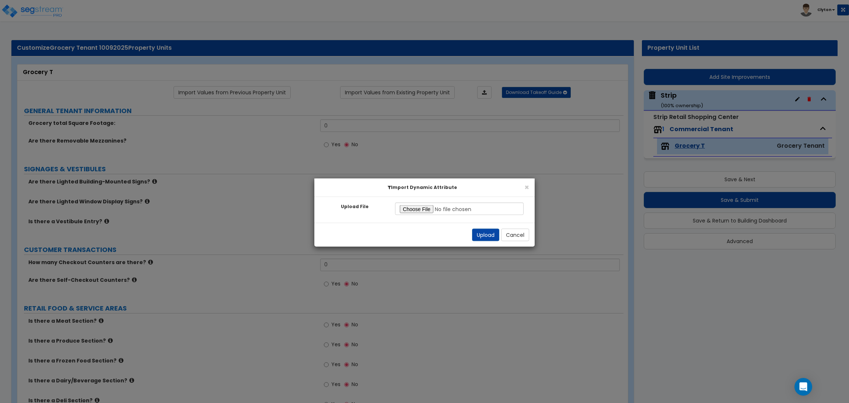
radio input "true"
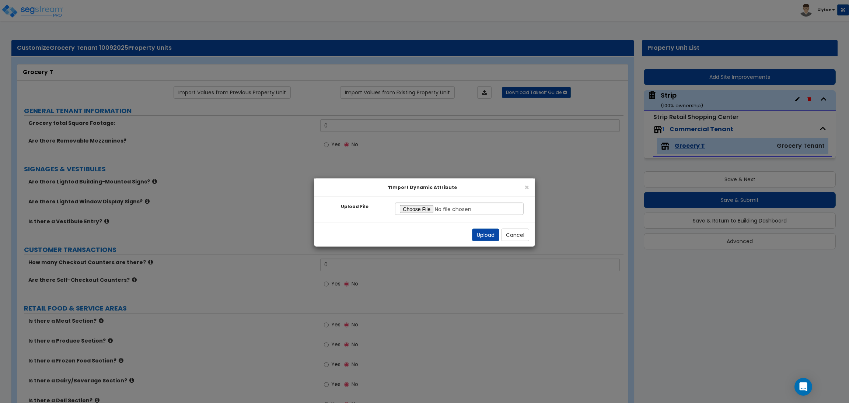
select select "3"
radio input "true"
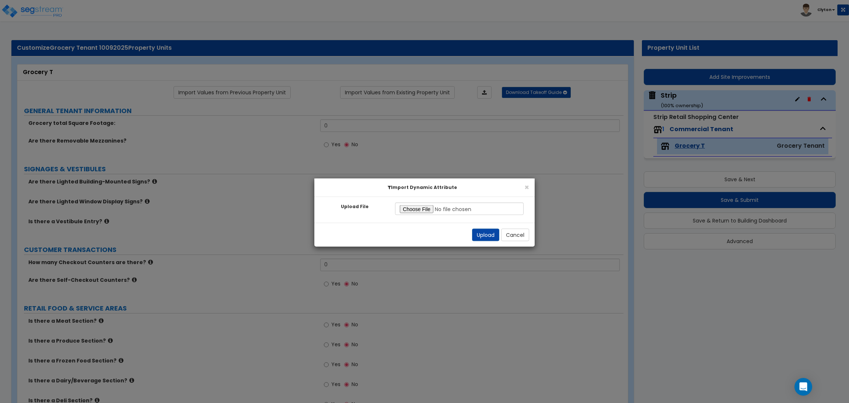
radio input "true"
select select "3"
radio input "true"
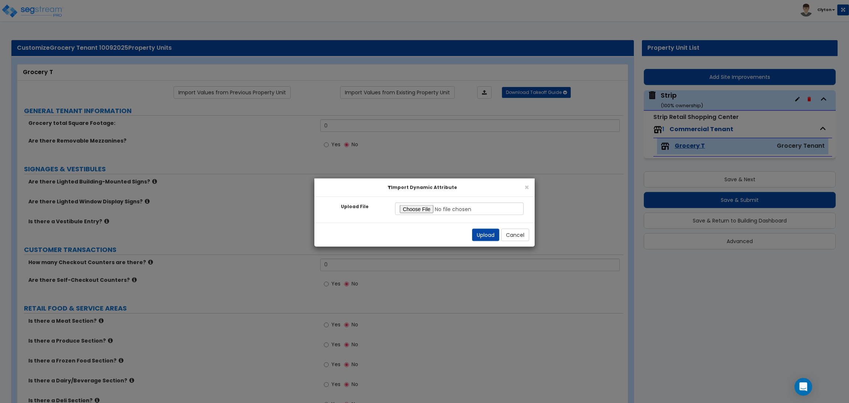
radio input "true"
type input "30"
select select "2"
radio input "true"
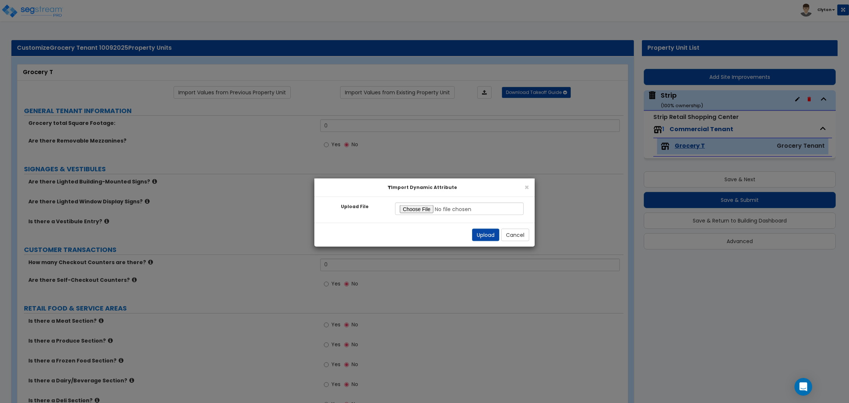
type input "3"
radio input "true"
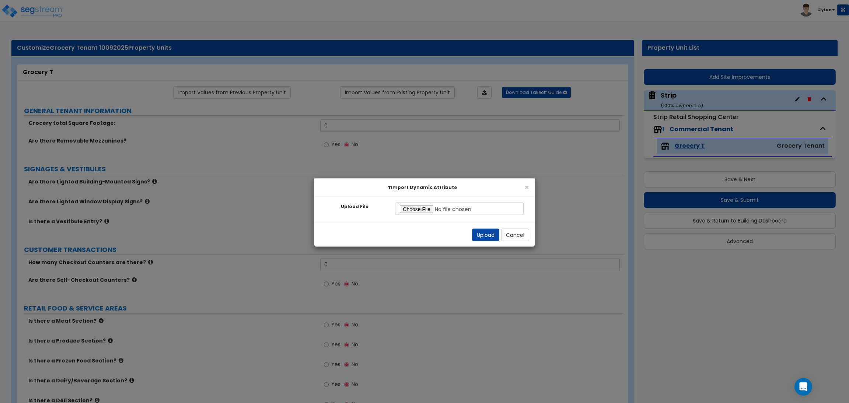
radio input "true"
select select "2"
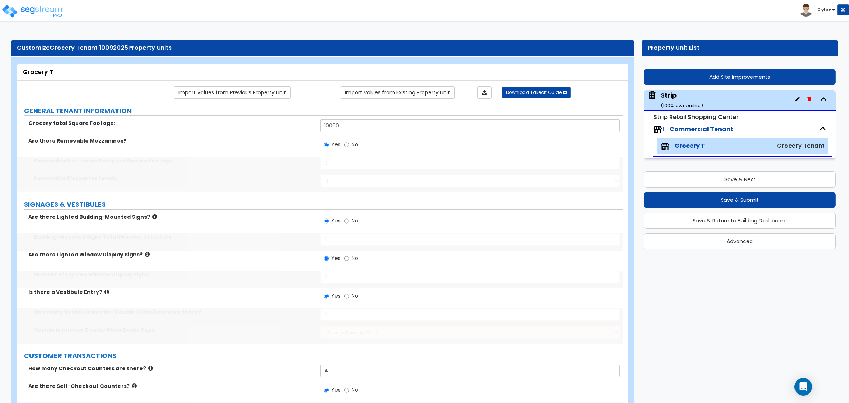
type input "250"
select select "2"
type input "20"
type input "30"
type input "2"
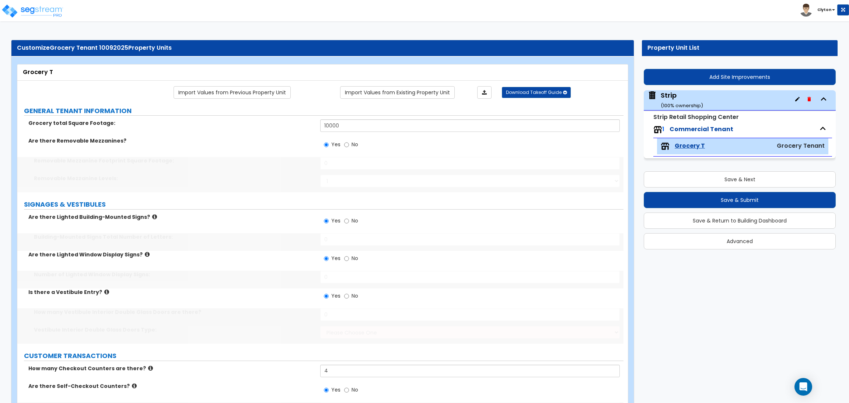
select select "1"
type input "2"
type input "400"
type input "5"
radio input "true"
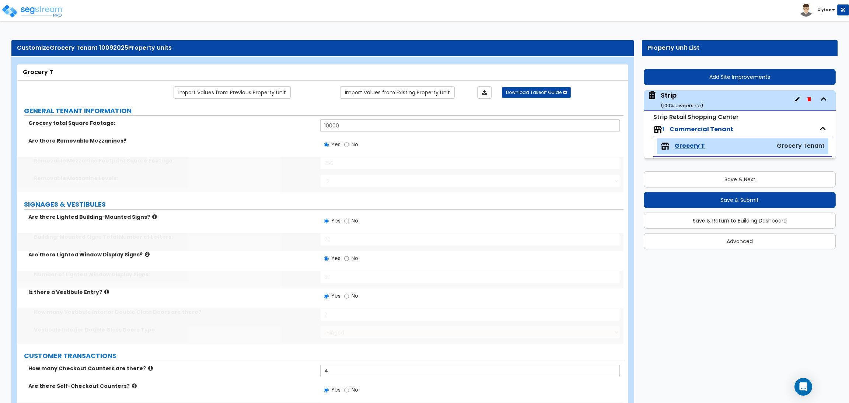
type input "4"
radio input "true"
type input "1"
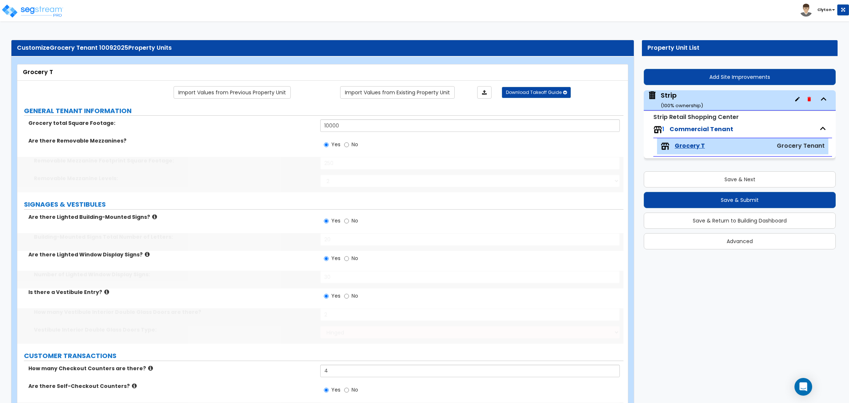
select select "1"
type input "1"
select select "1"
radio input "true"
type input "5"
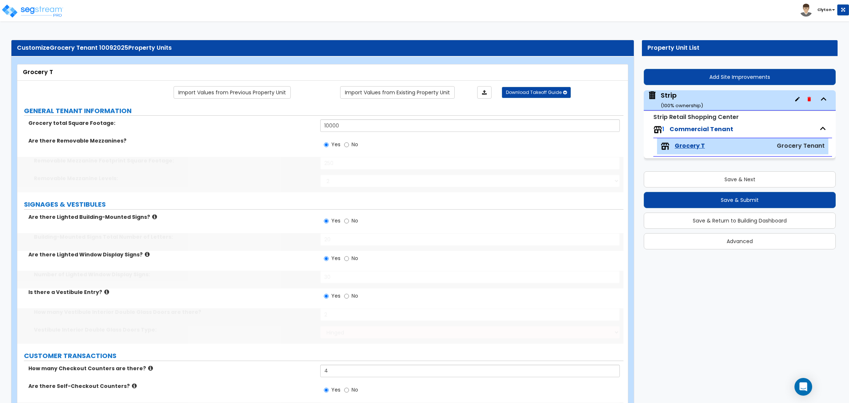
radio input "true"
type input "6"
radio input "true"
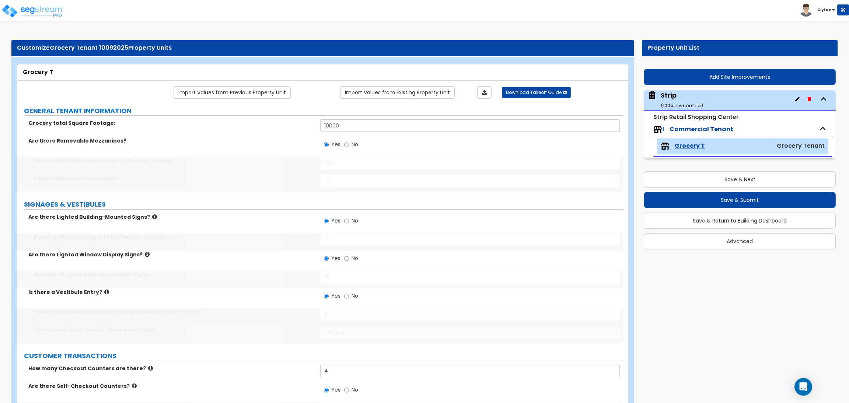
type input "5"
radio input "true"
type input "5"
radio input "true"
type input "500"
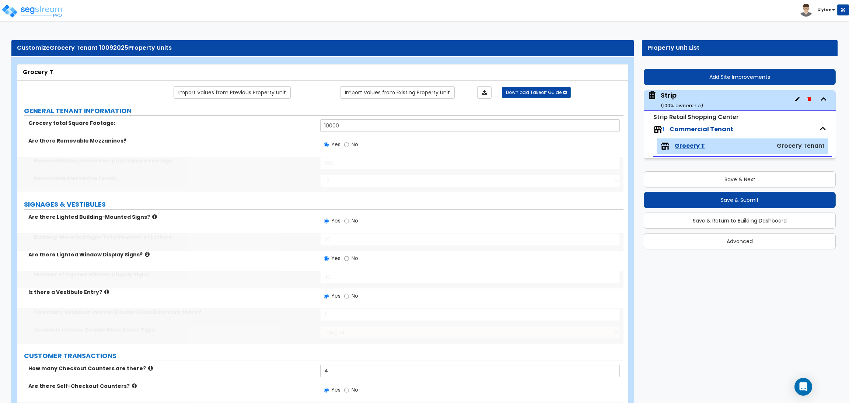
type input "4"
radio input "true"
type input "2"
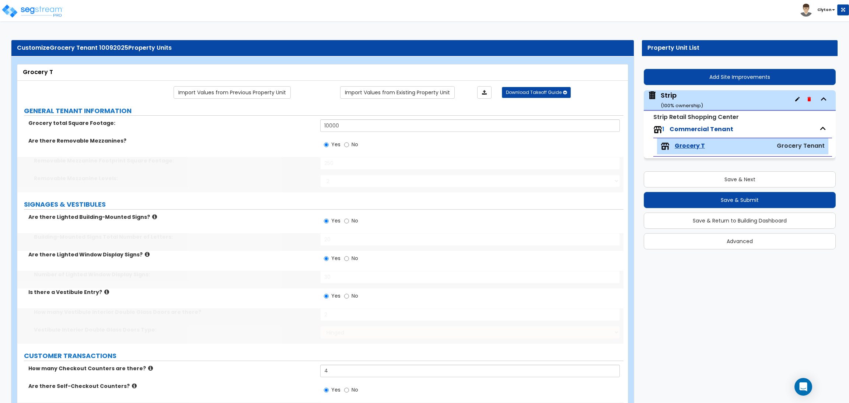
radio input "true"
type input "1"
select select "2"
type input "1"
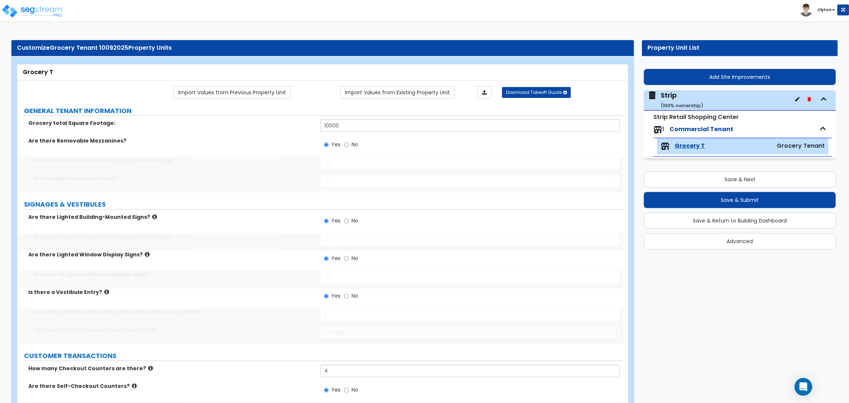
select select "2"
type input "1000"
radio input "true"
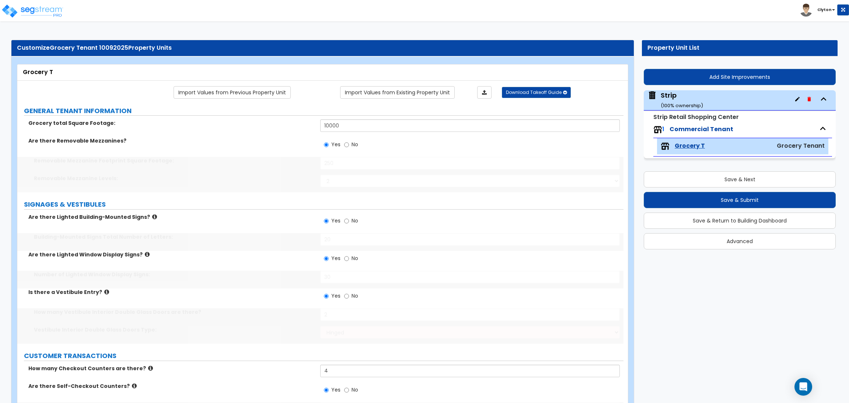
select select "1"
type input "2"
radio input "true"
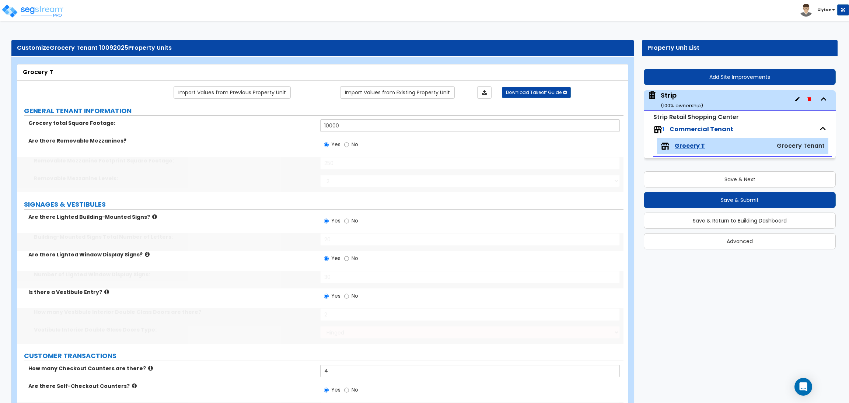
type input "2"
type input "1"
select select "3"
type input "1"
select select "3"
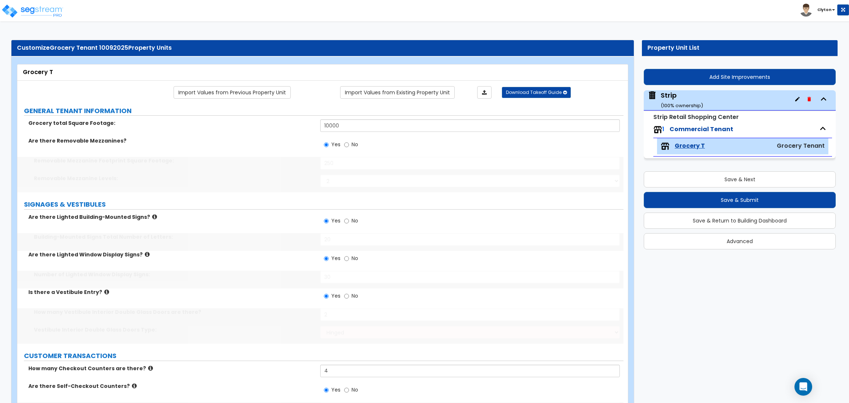
type input "2"
type input "1"
radio input "true"
select select "2"
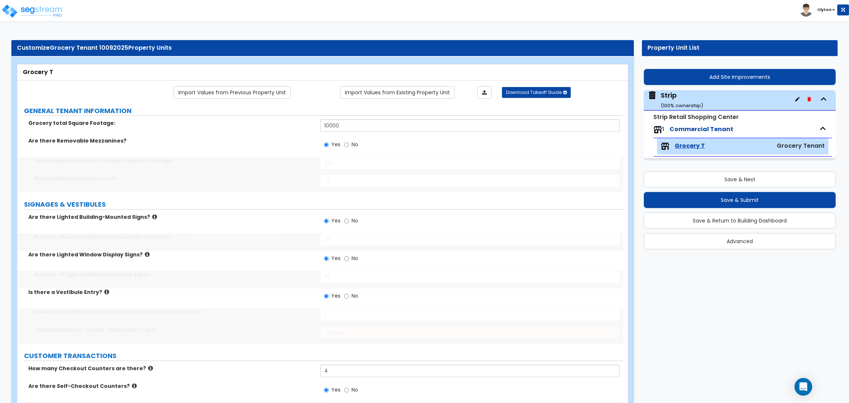
radio input "true"
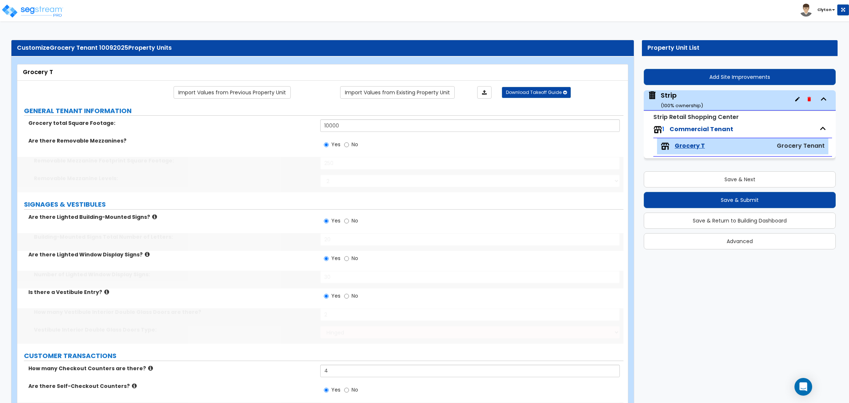
type input "24"
type input "4"
select select "4"
type input "14"
type input "6"
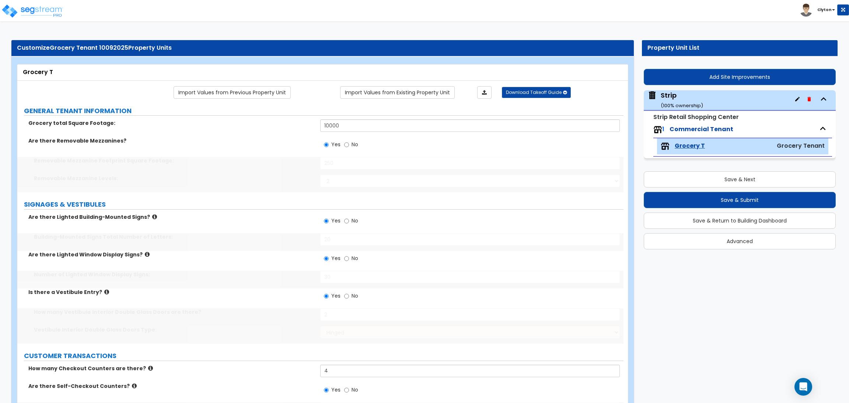
type input "160"
select select "3"
type input "500"
select select "2"
type input "5"
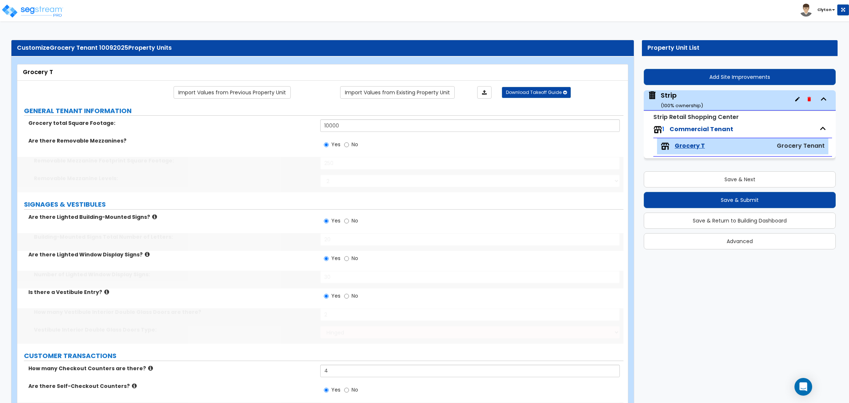
type input "5"
type input "2"
radio input "true"
type input "5"
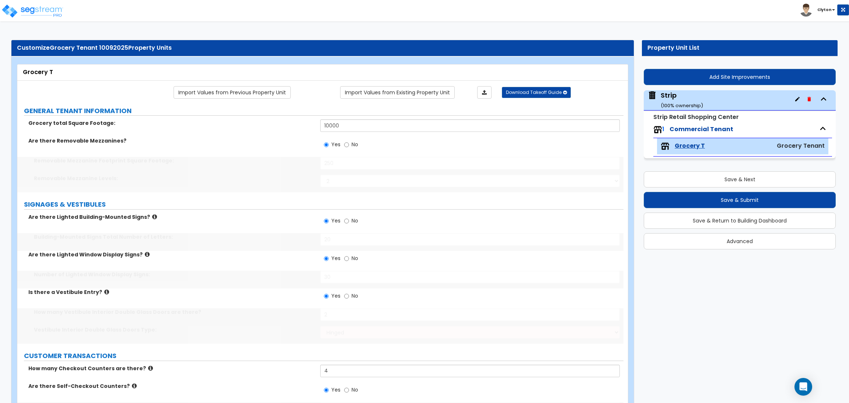
type input "600"
select select "2"
radio input "true"
type input "5"
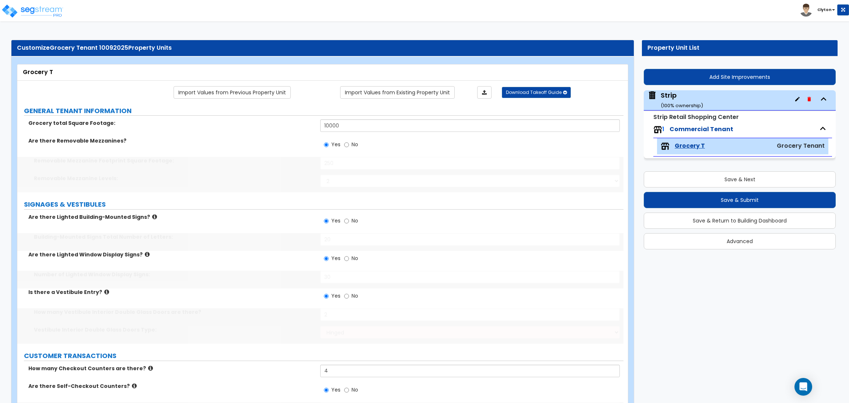
type input "5"
type input "3"
select select "1"
type input "30"
select select "2"
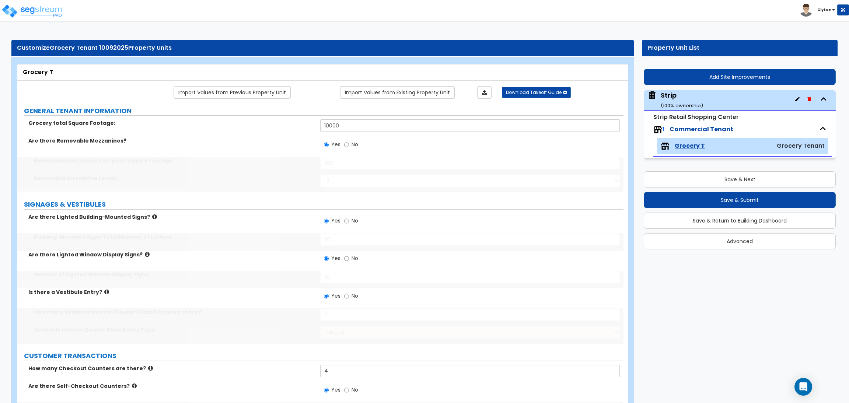
type input "30"
select select "3"
type input "100"
select select "1"
radio input "true"
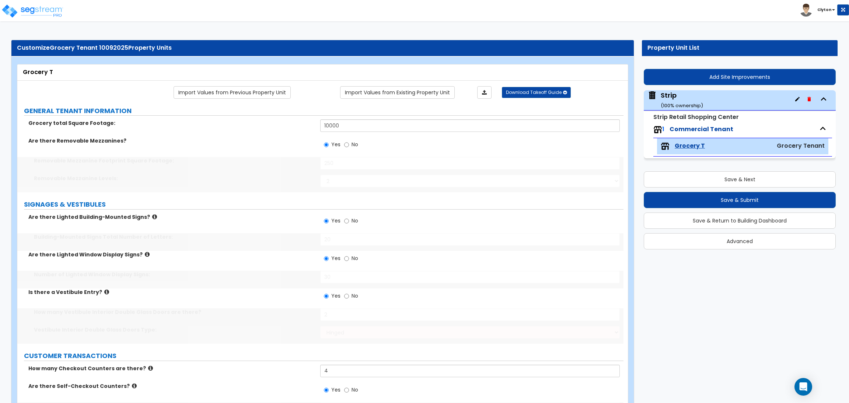
radio input "true"
select select "5"
type input "100"
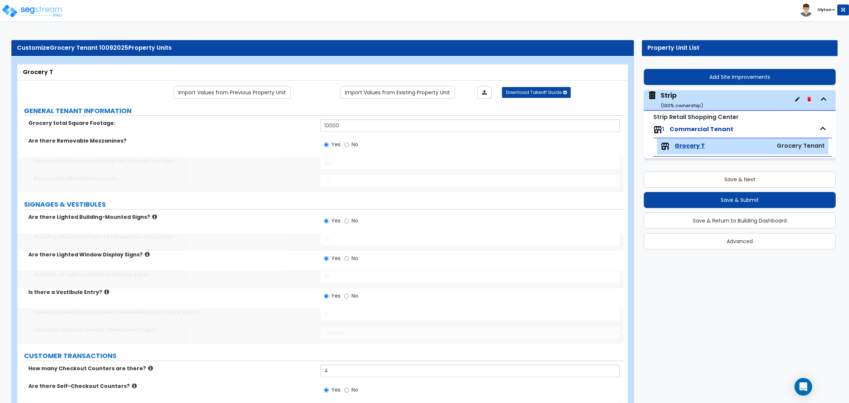
select select "5"
type input "100"
select select "2"
type input "100"
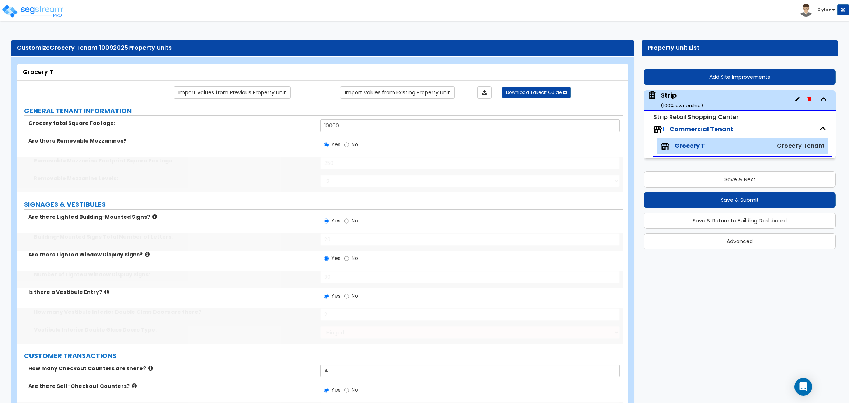
radio input "true"
type input "100"
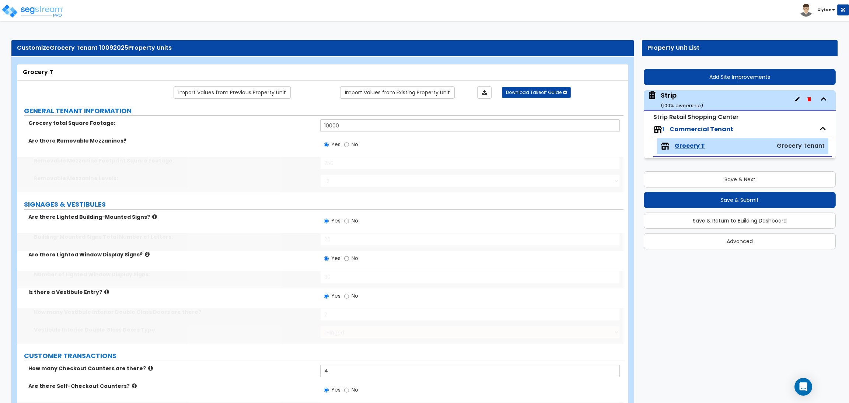
select select "2"
select select "3"
type input "30"
select select "4"
type input "30"
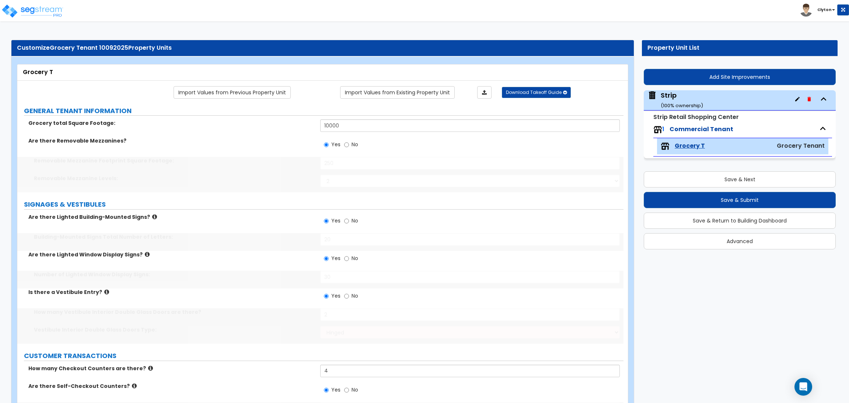
select select "2"
type input "120"
type input "2"
type input "24"
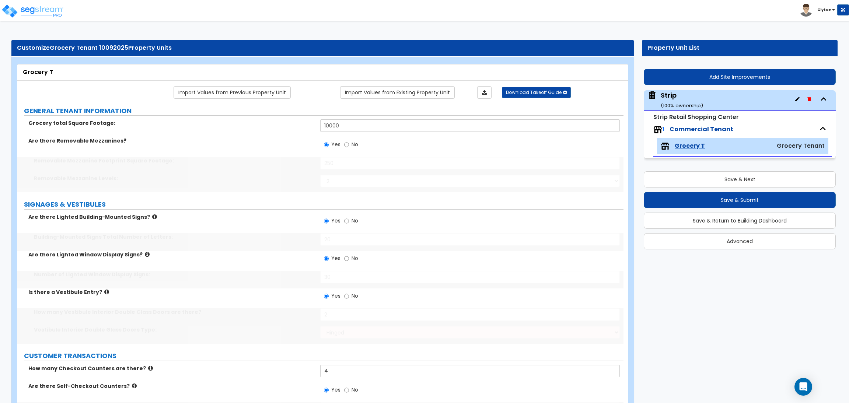
type input "5"
type input "1"
type input "6"
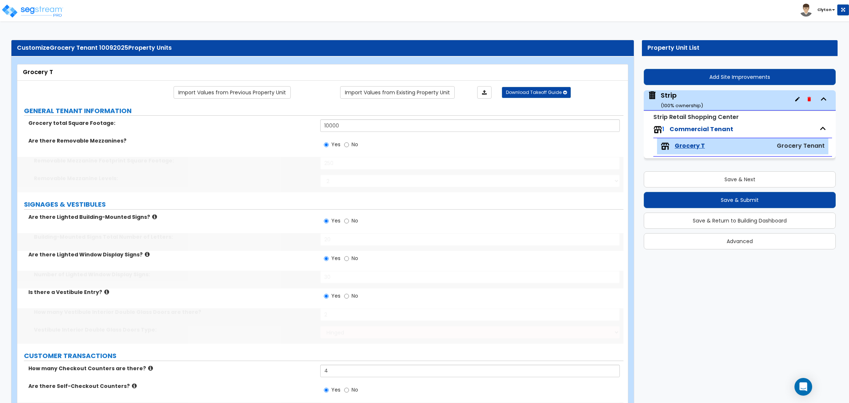
radio input "true"
type input "5"
type input "500"
select select "5"
type input "1"
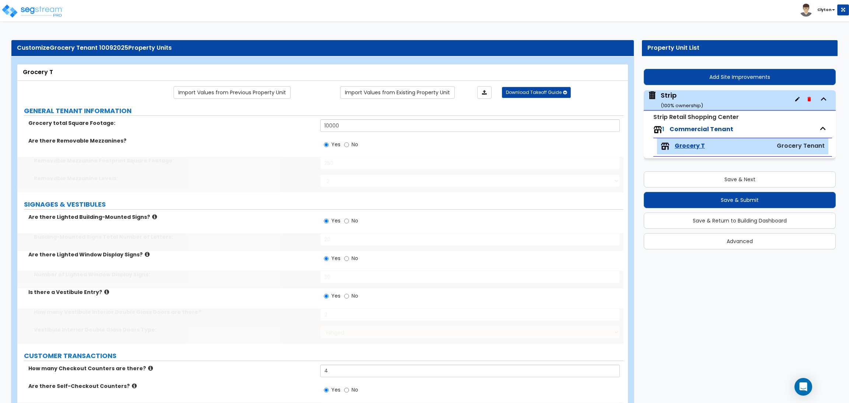
type input "350"
radio input "true"
type input "3"
radio input "true"
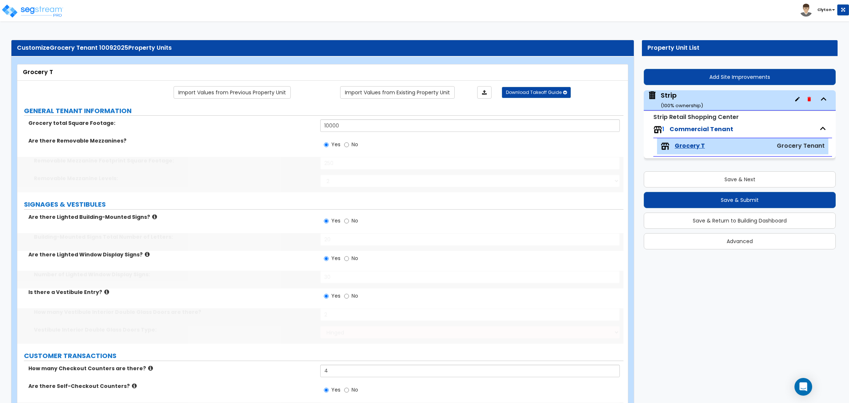
select select "1"
type input "2"
select select "2"
radio input "true"
type input "2"
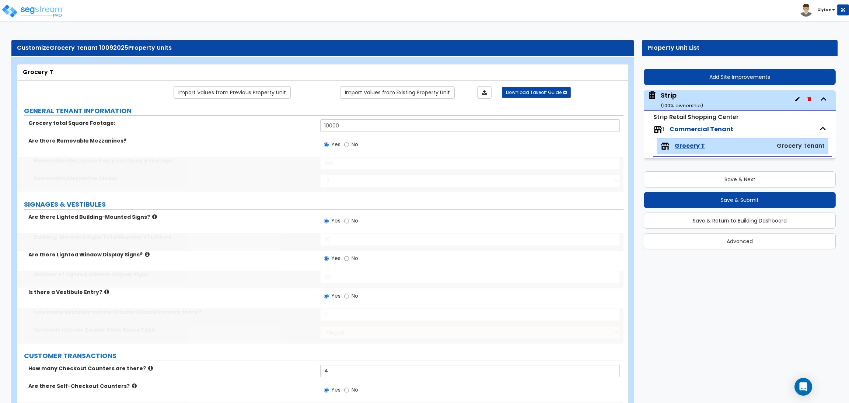
type input "2"
type input "8"
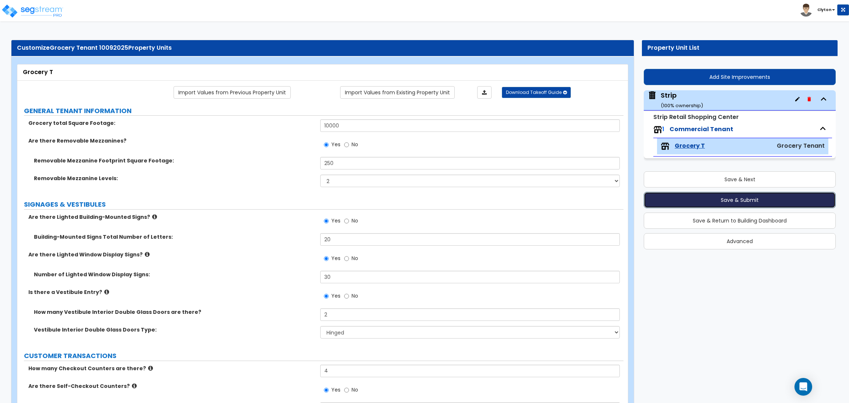
click at [744, 201] on button "Save & Submit" at bounding box center [740, 200] width 192 height 16
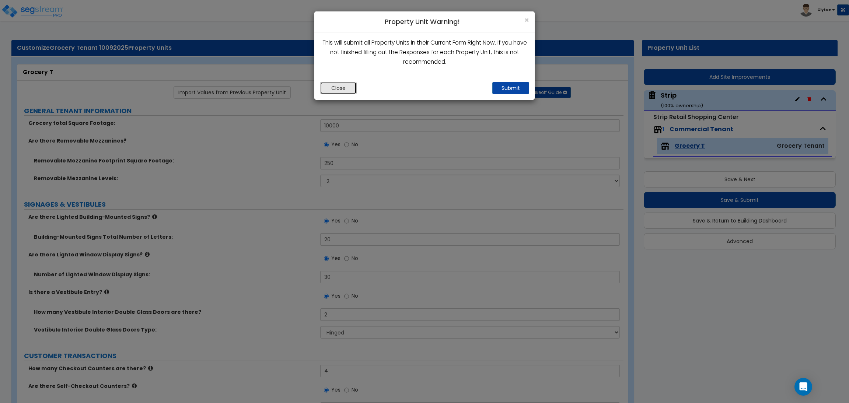
click at [330, 86] on button "Close" at bounding box center [338, 88] width 37 height 13
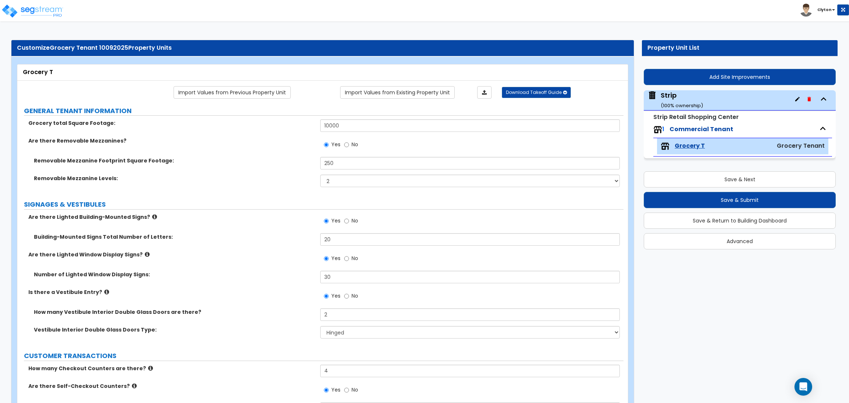
click at [684, 102] on small "( 100 % ownership)" at bounding box center [682, 105] width 42 height 7
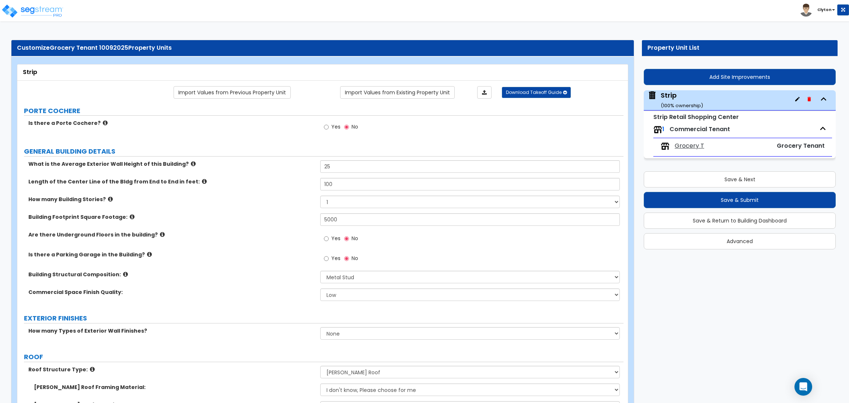
click at [350, 213] on div "How many Building Stories? 1 2 3 4 5" at bounding box center [320, 205] width 606 height 18
drag, startPoint x: 353, startPoint y: 222, endPoint x: 287, endPoint y: 216, distance: 66.6
click at [285, 217] on div "Building Footprint Square Footage: 5000" at bounding box center [320, 222] width 606 height 18
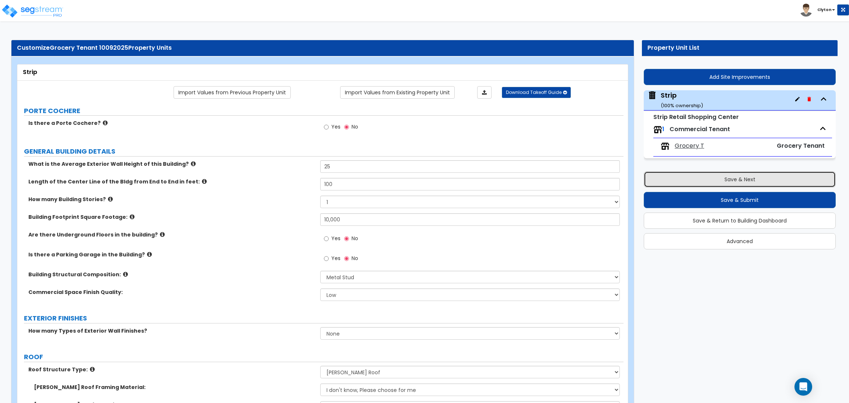
click at [753, 184] on button "Save & Next" at bounding box center [740, 179] width 192 height 16
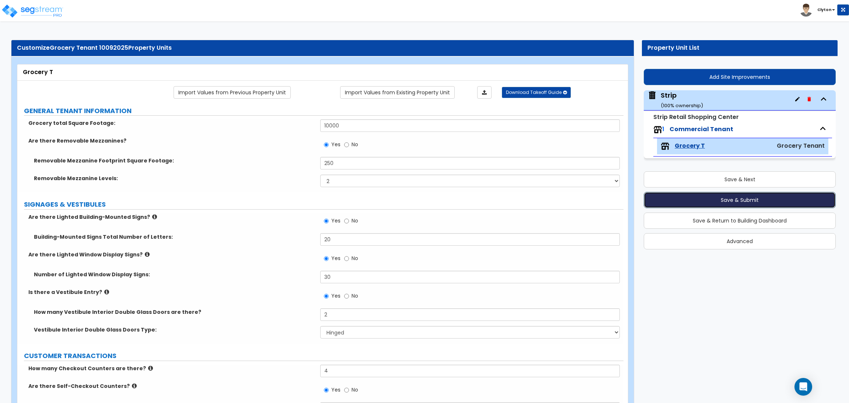
click at [733, 202] on button "Save & Submit" at bounding box center [740, 200] width 192 height 16
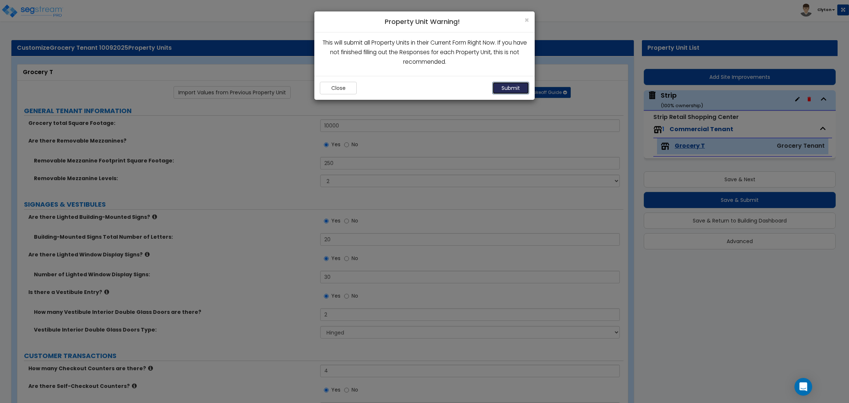
click at [516, 89] on button "Submit" at bounding box center [510, 88] width 37 height 13
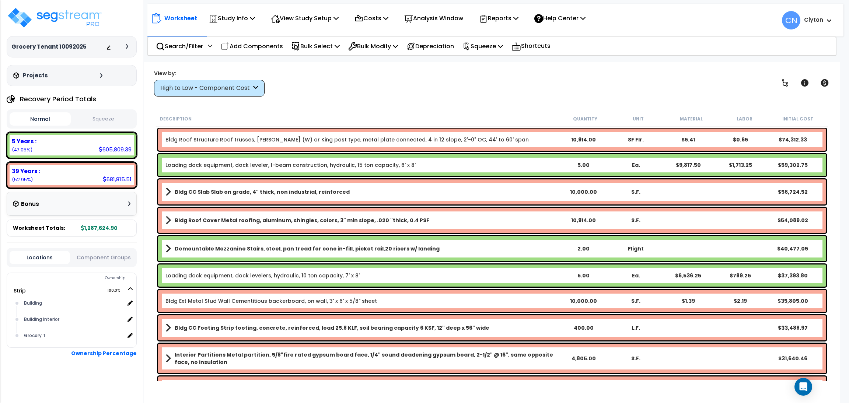
click at [560, 83] on div "View by: High to Low - Component Cost High to Low - Component Cost" at bounding box center [491, 82] width 681 height 27
click at [741, 96] on div "View by: High to Low - Component Cost High to Low - Component Cost" at bounding box center [491, 82] width 681 height 27
